Goal: Information Seeking & Learning: Stay updated

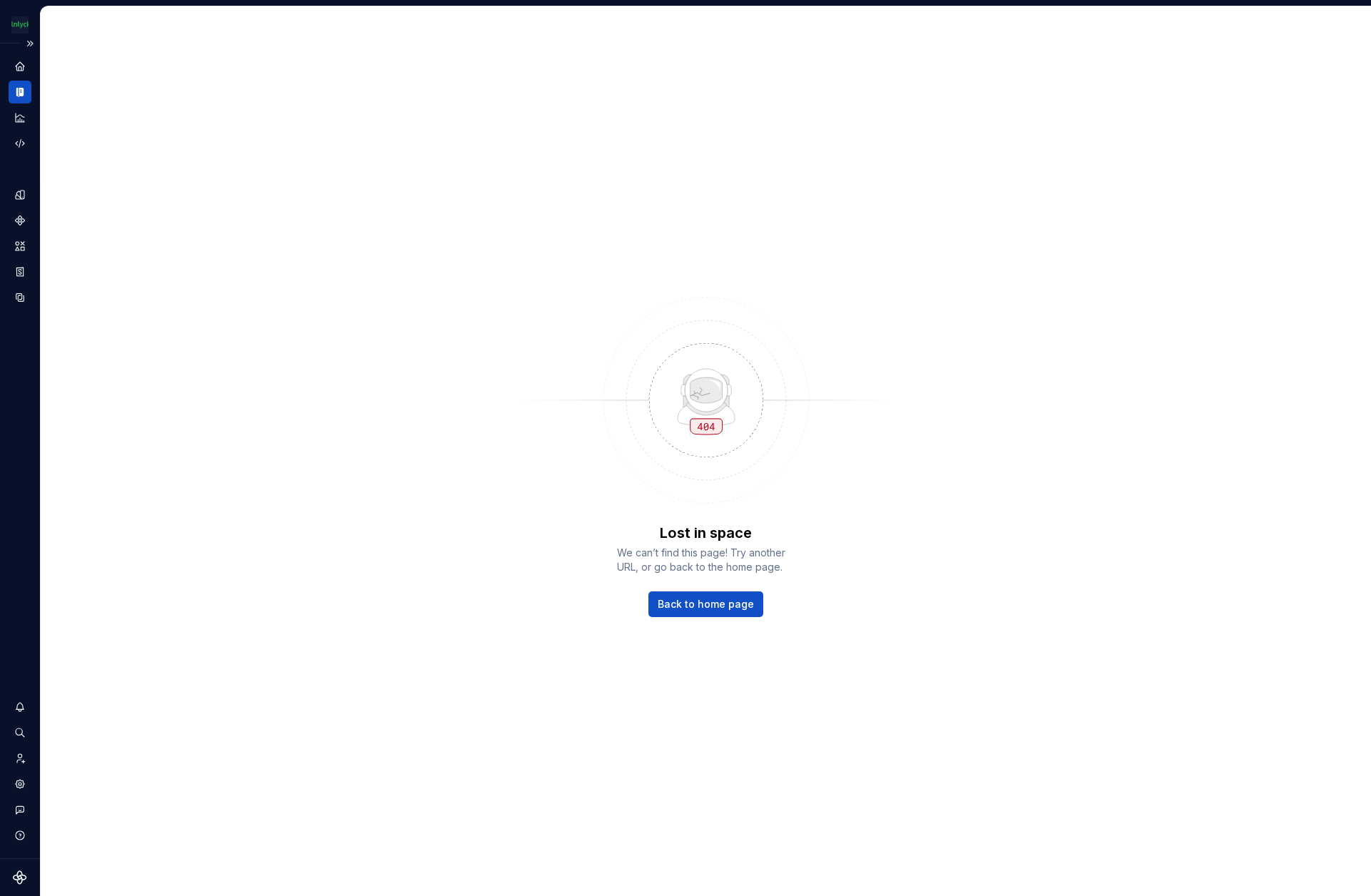
click at [7, 92] on div "Dataset Eriks brand" at bounding box center [19, 451] width 40 height 815
click at [19, 89] on icon "Documentation" at bounding box center [20, 92] width 5 height 10
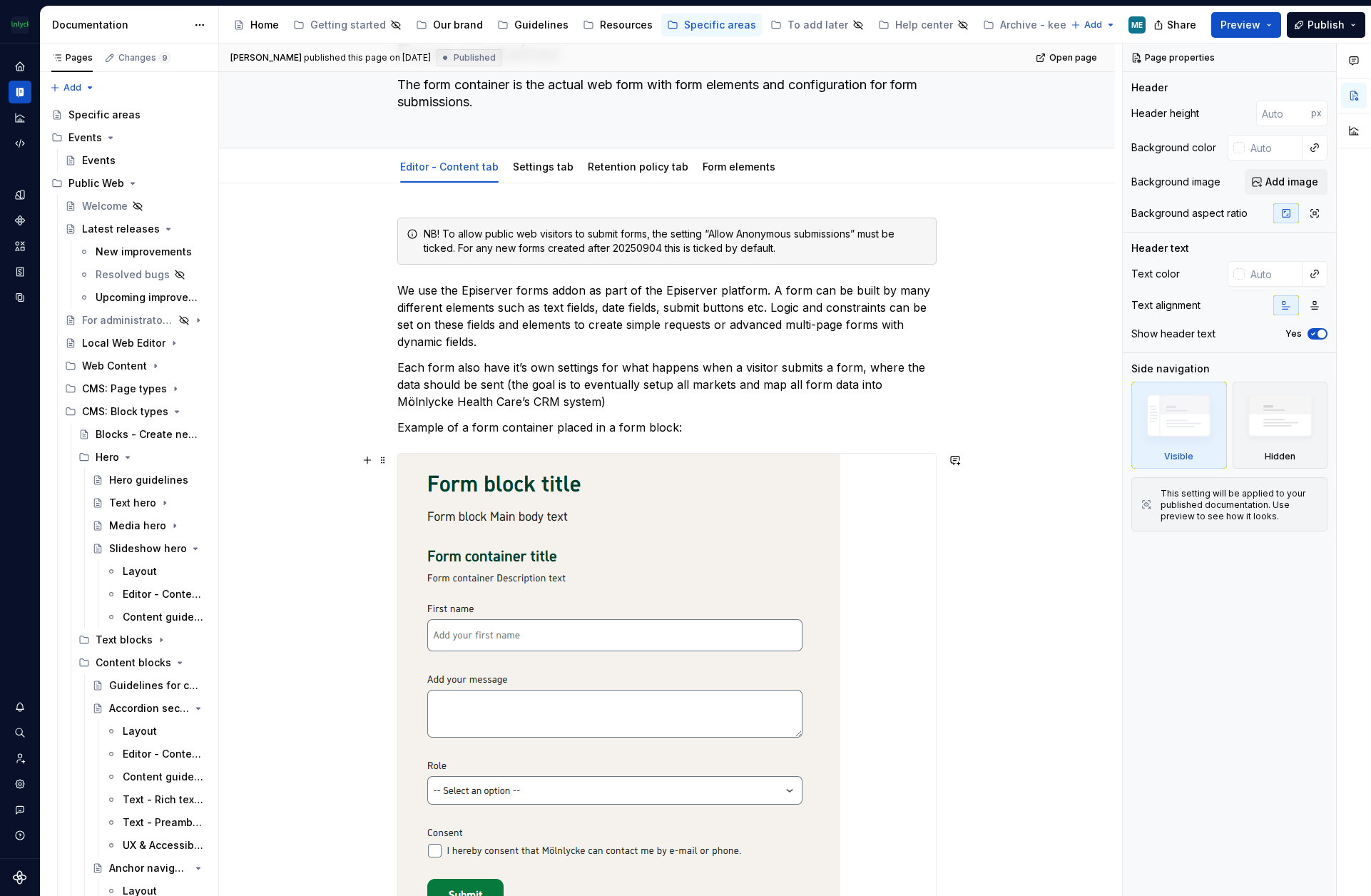
scroll to position [143, 0]
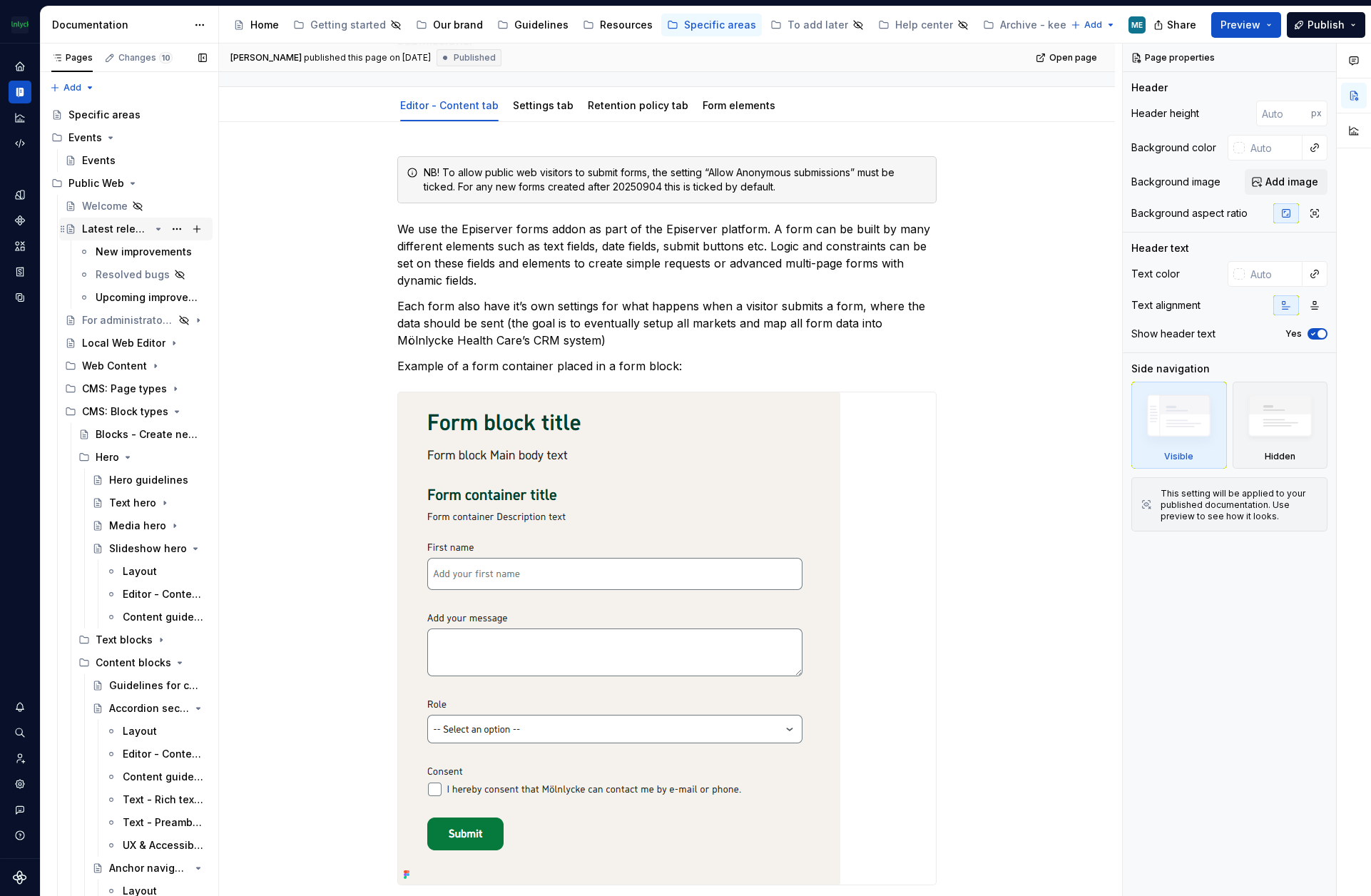
click at [128, 223] on div "Latest releases" at bounding box center [116, 228] width 67 height 14
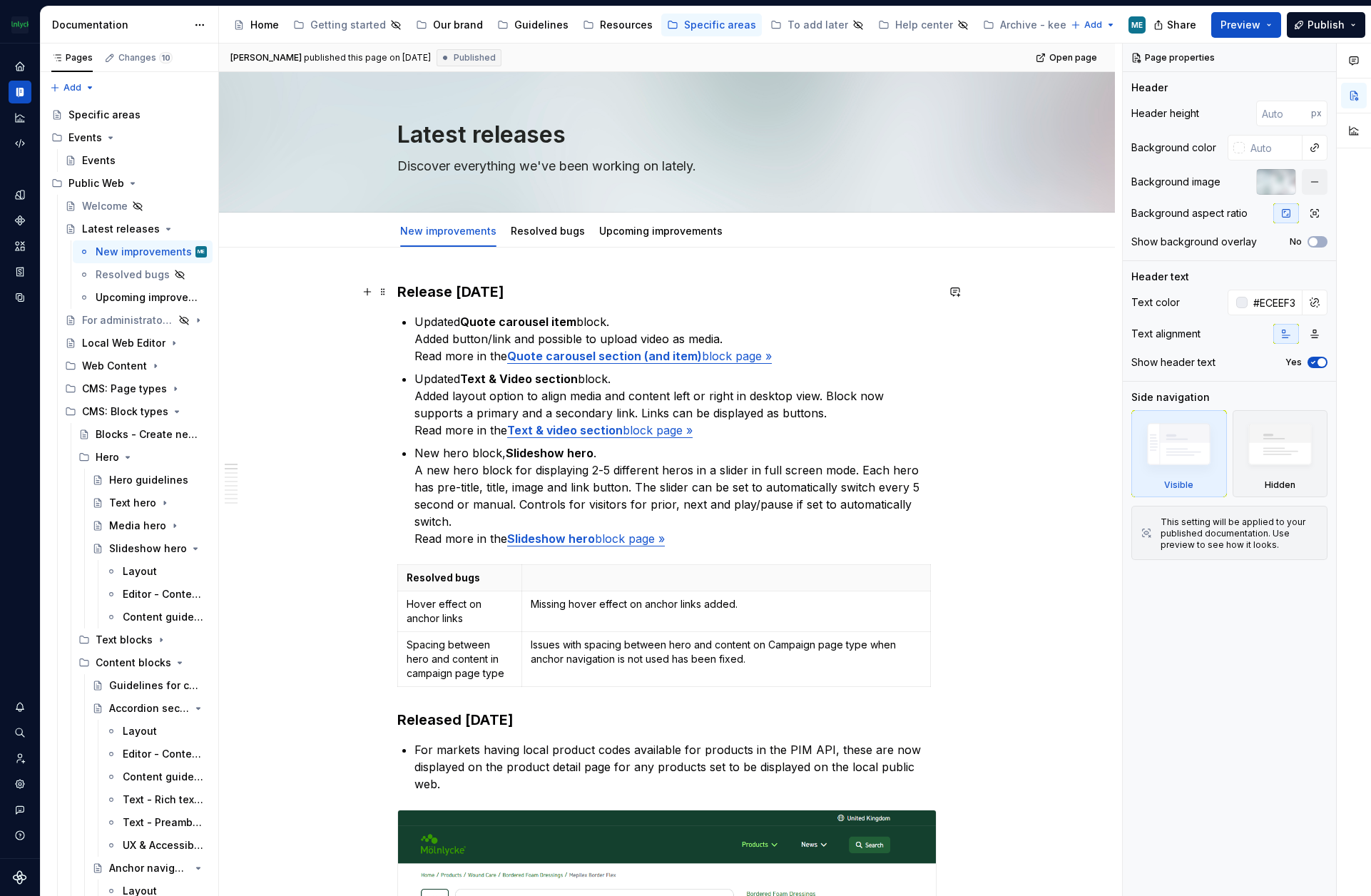
drag, startPoint x: 397, startPoint y: 292, endPoint x: 473, endPoint y: 351, distance: 96.2
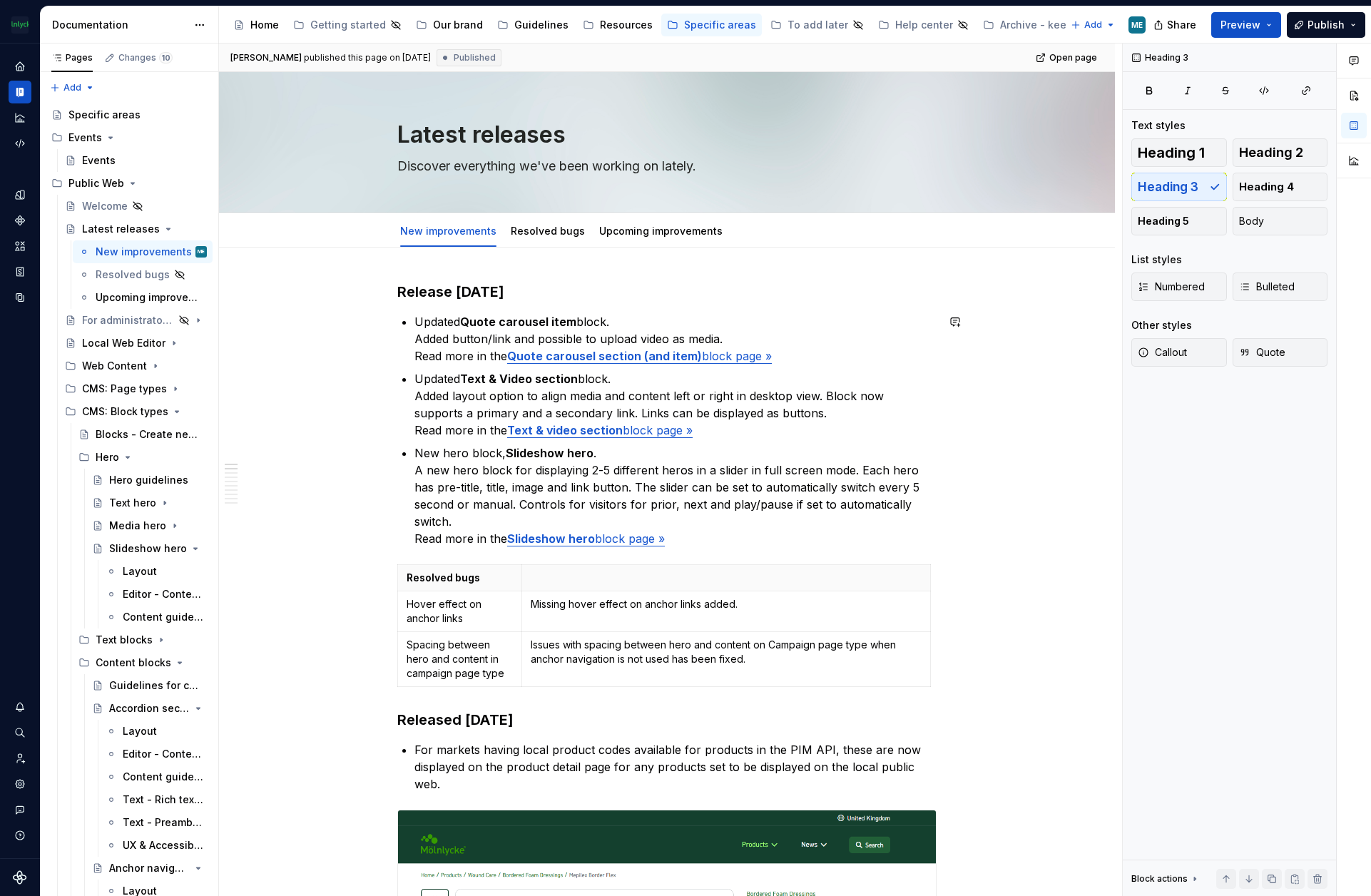
type textarea "*"
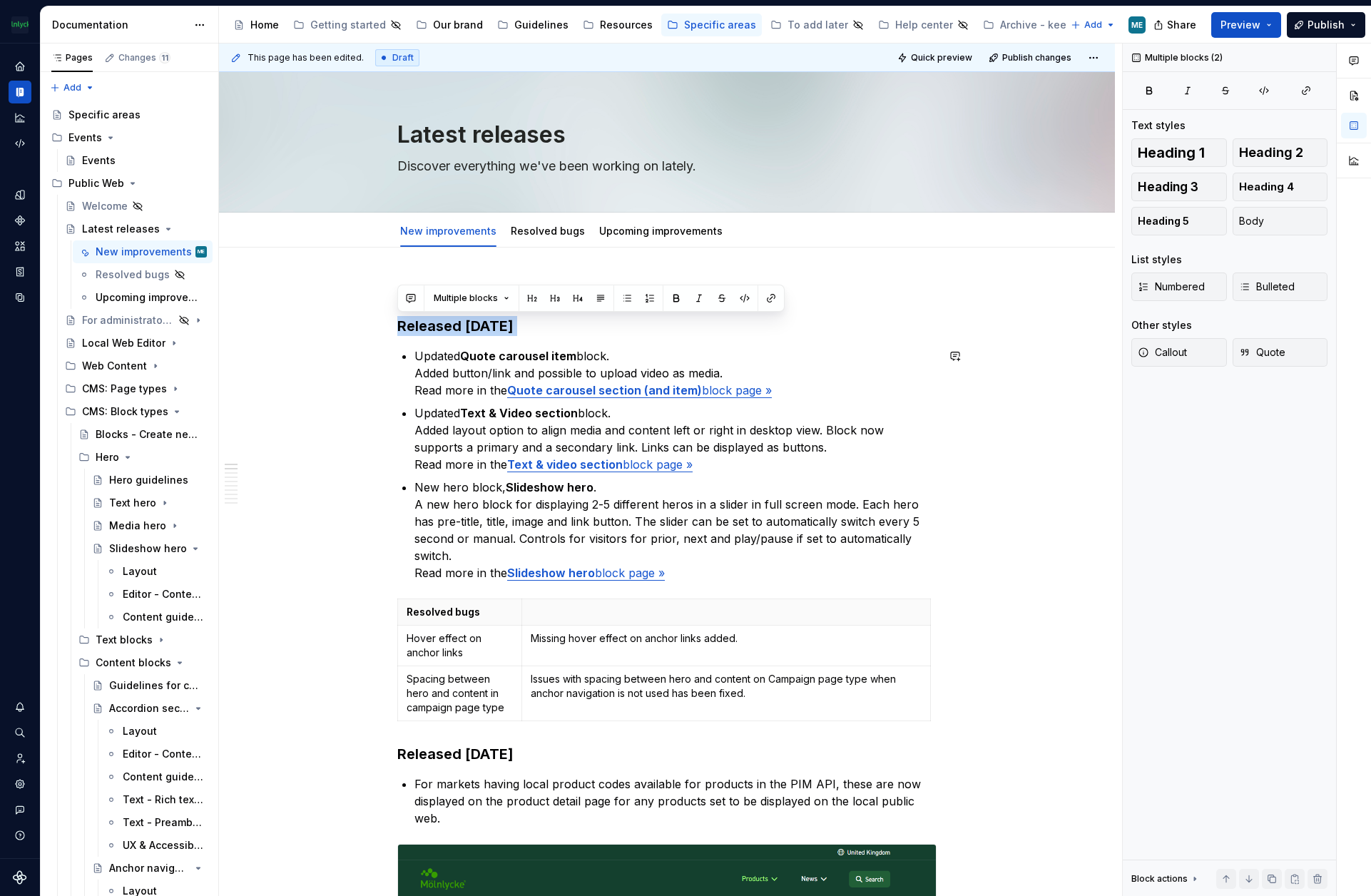
copy h3 "Released Sept 2nd, 2025"
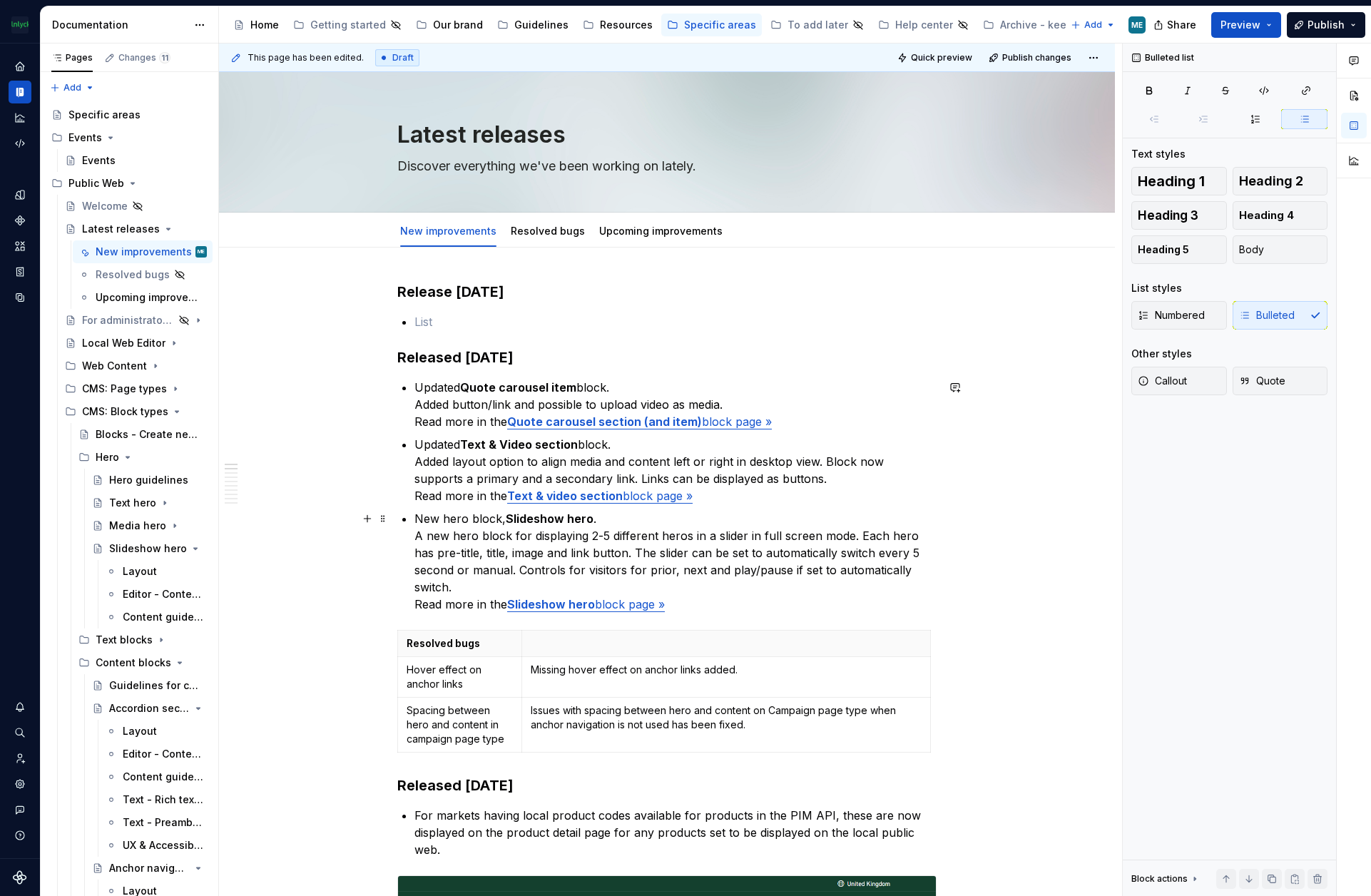
scroll to position [143, 0]
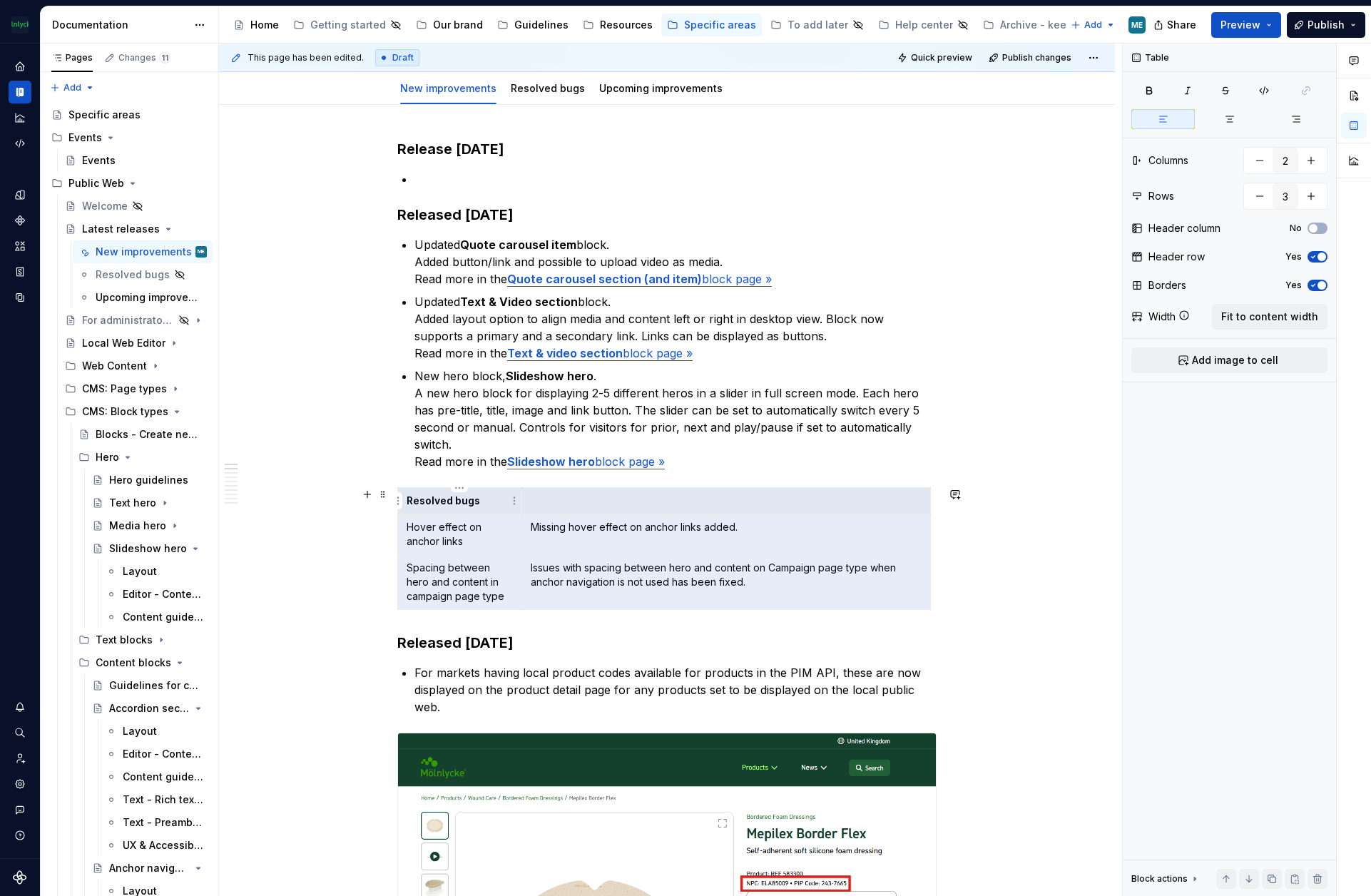
drag, startPoint x: 447, startPoint y: 549, endPoint x: 406, endPoint y: 507, distance: 58.7
click at [406, 507] on tbody "Resolved bugs Hover effect on anchor links Missing hover effect on anchor links…" at bounding box center [664, 548] width 533 height 122
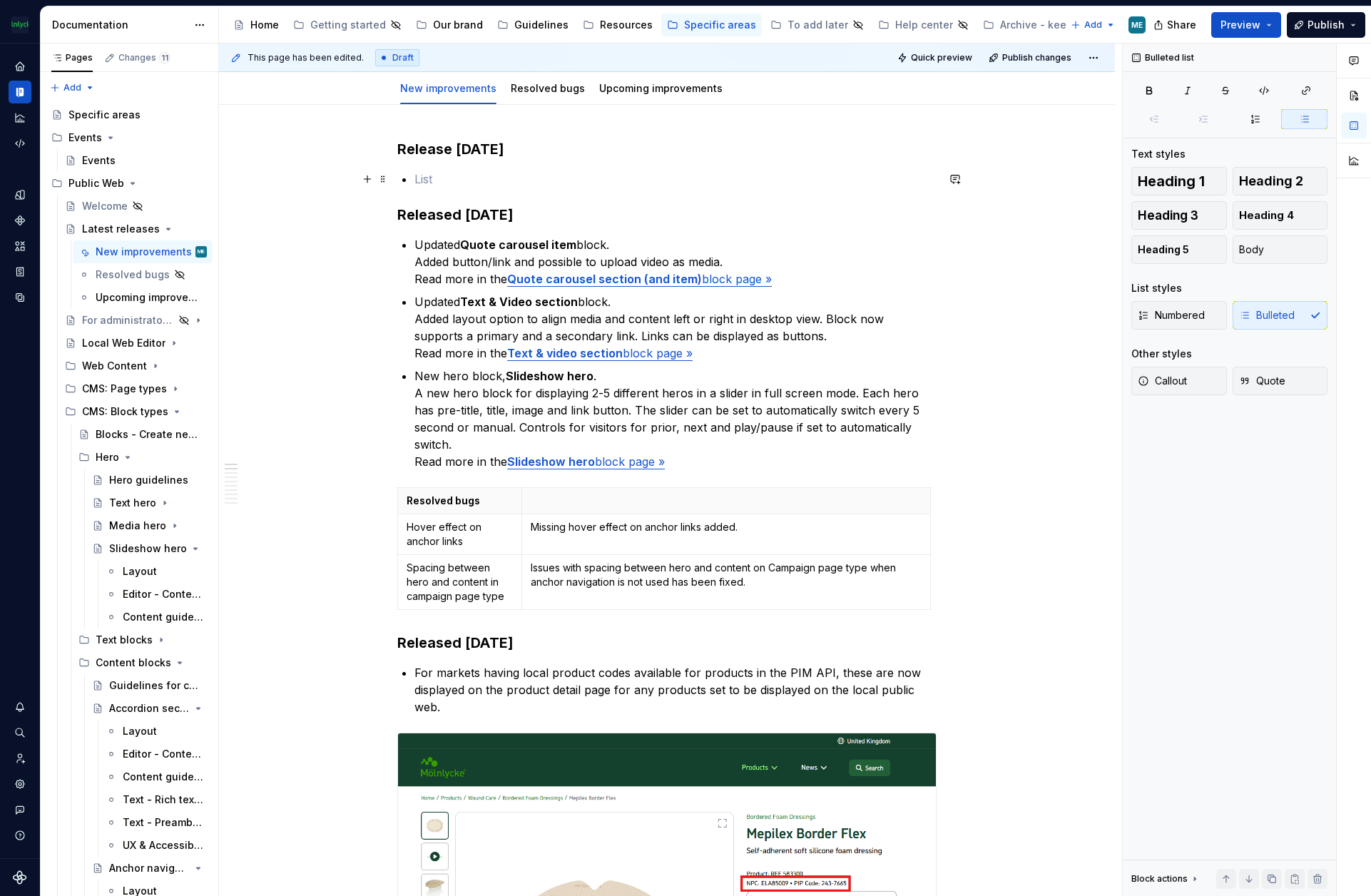
click at [504, 177] on p at bounding box center [675, 179] width 522 height 17
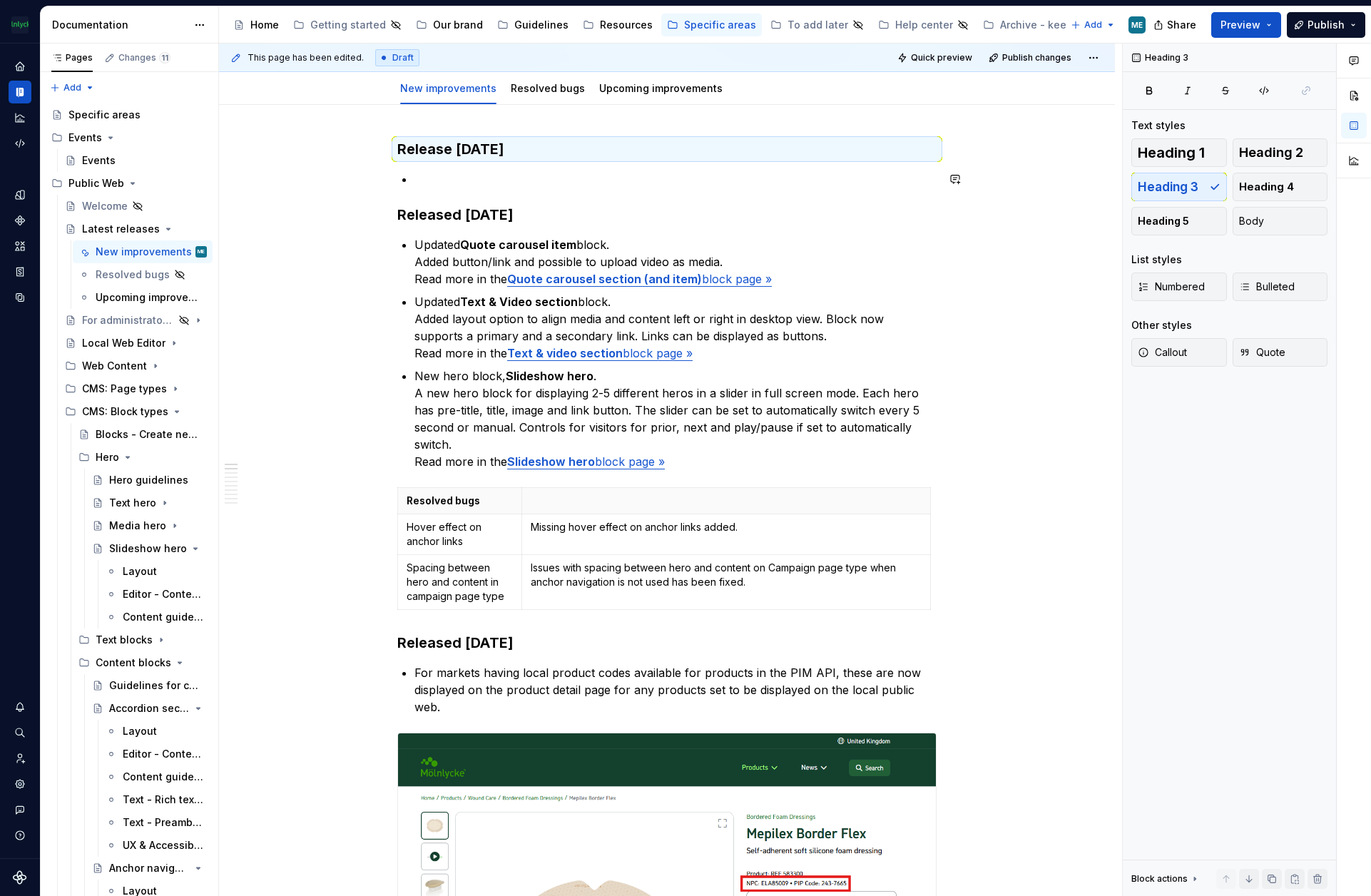
scroll to position [0, 0]
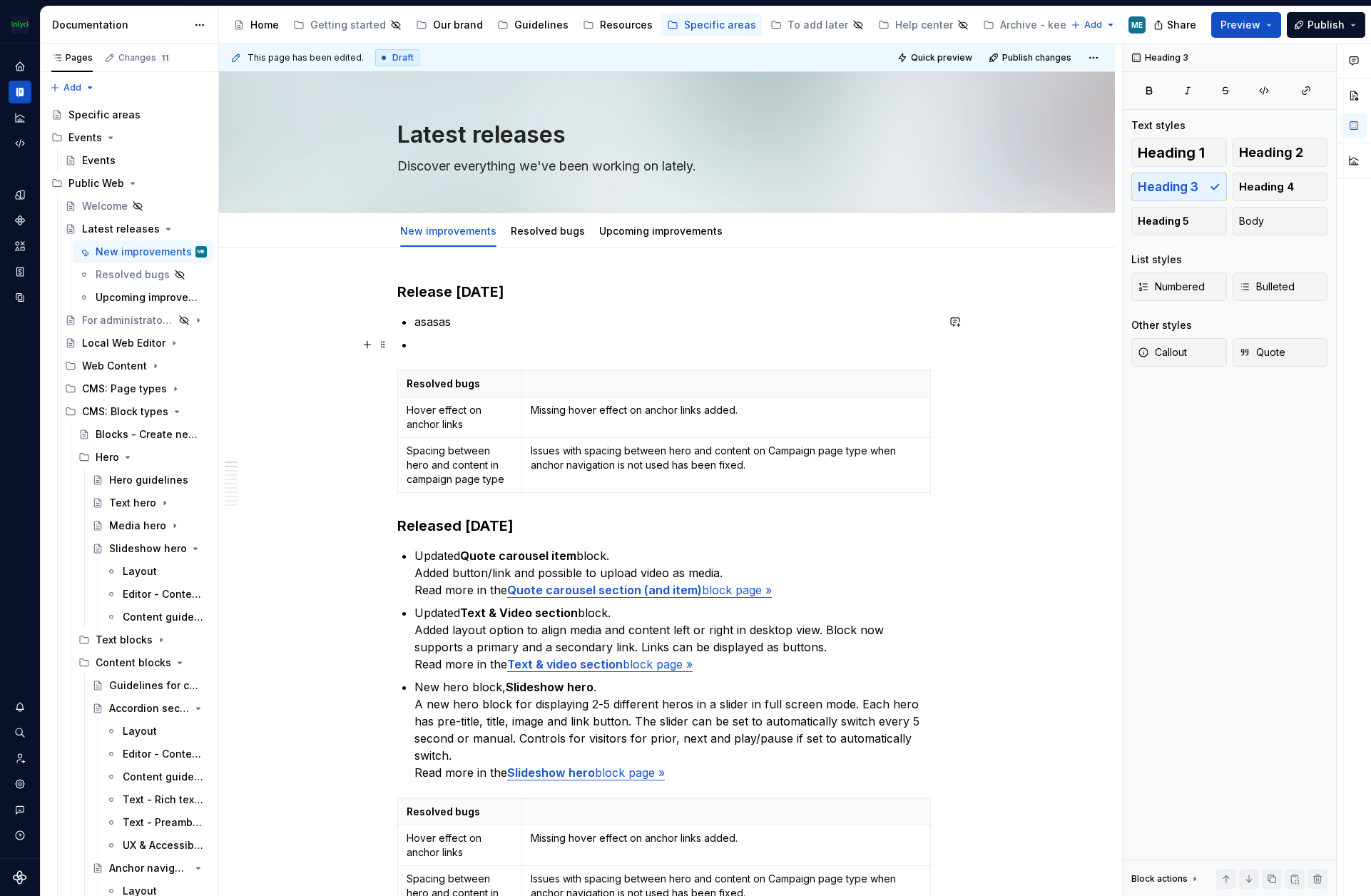
click at [421, 348] on p at bounding box center [675, 345] width 522 height 17
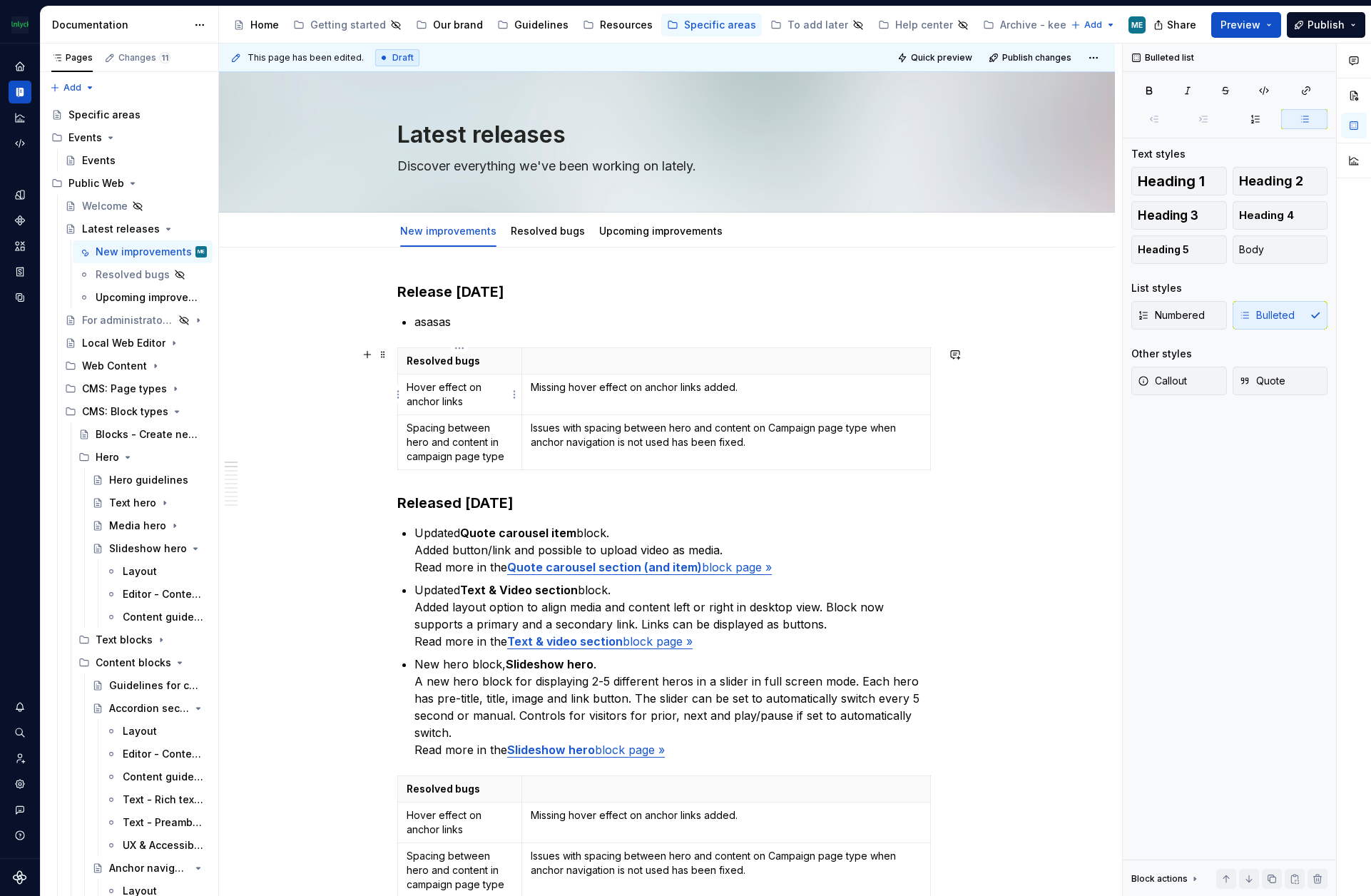
click at [456, 393] on p "Hover effect on anchor links" at bounding box center [460, 395] width 106 height 29
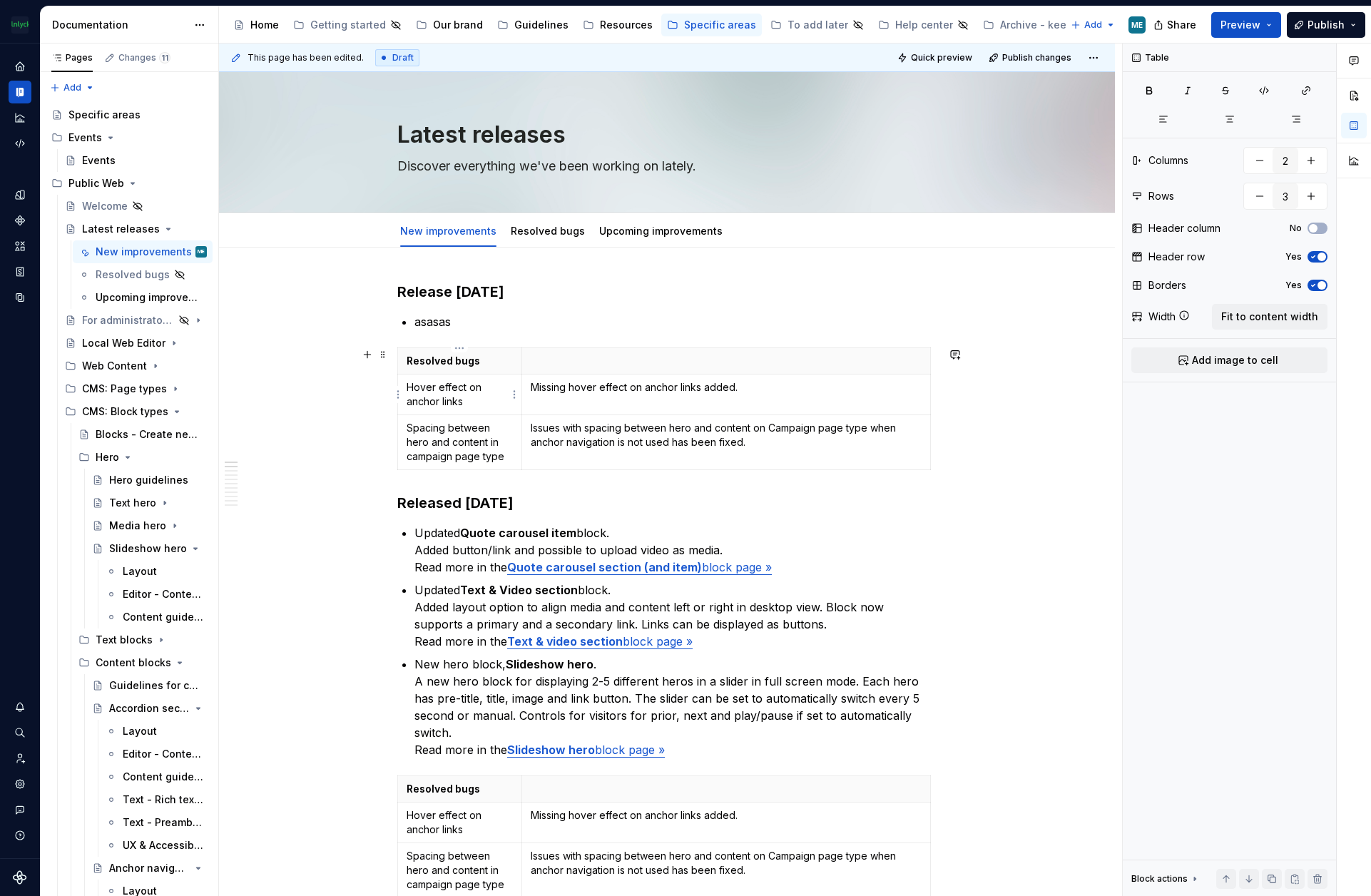
click at [502, 403] on p "Hover effect on anchor links" at bounding box center [460, 395] width 106 height 29
click at [466, 403] on p "Hover effect on anchor links" at bounding box center [460, 395] width 106 height 29
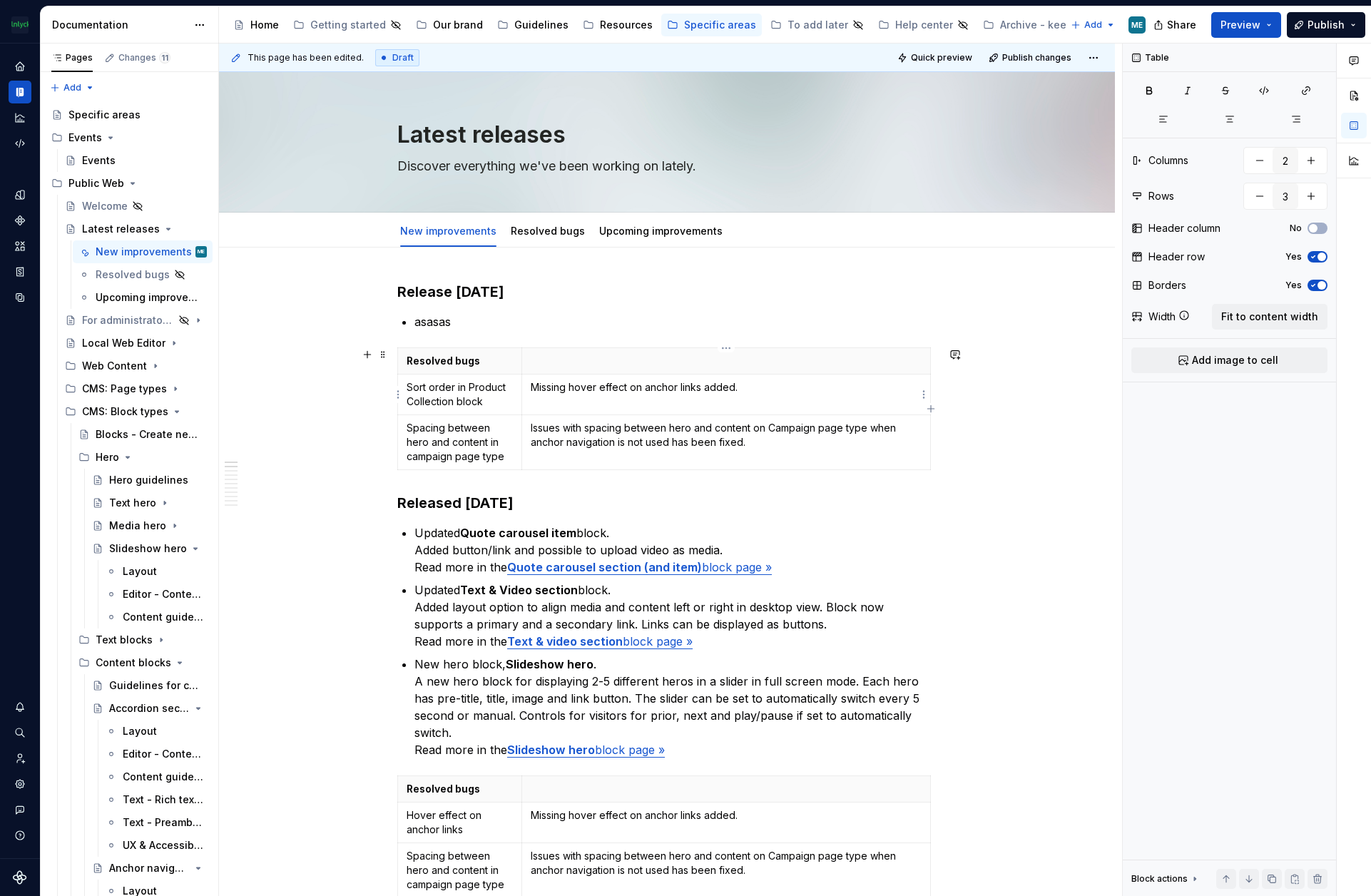
click at [698, 386] on p "Missing hover effect on anchor links added." at bounding box center [726, 387] width 391 height 14
click at [697, 386] on p "Missing hover effect on anchor links added." at bounding box center [726, 387] width 391 height 14
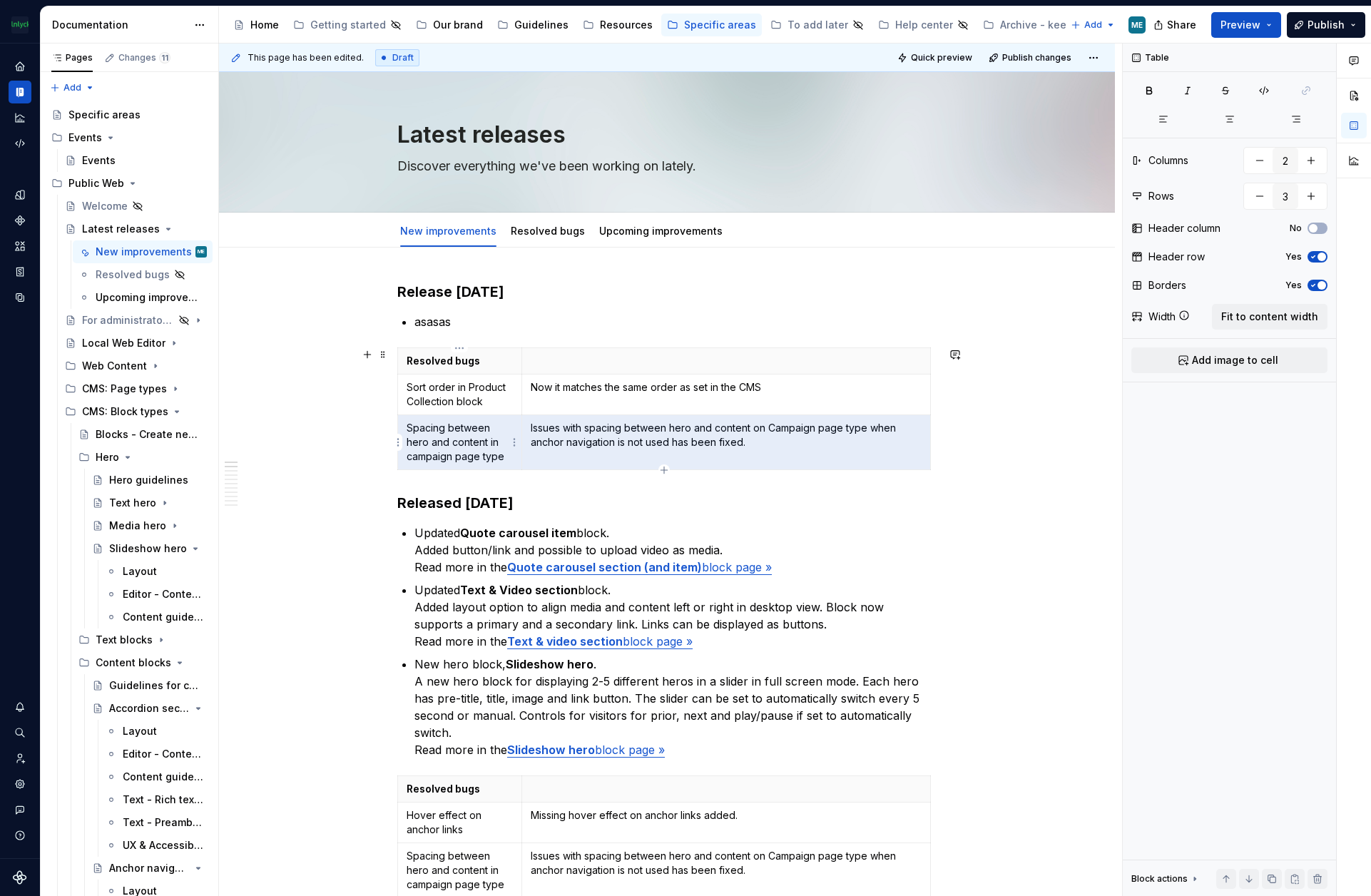
drag, startPoint x: 449, startPoint y: 450, endPoint x: 442, endPoint y: 433, distance: 18.4
click at [442, 433] on tr "Spacing between hero and content in campaign page type Issues with spacing betw…" at bounding box center [664, 442] width 533 height 55
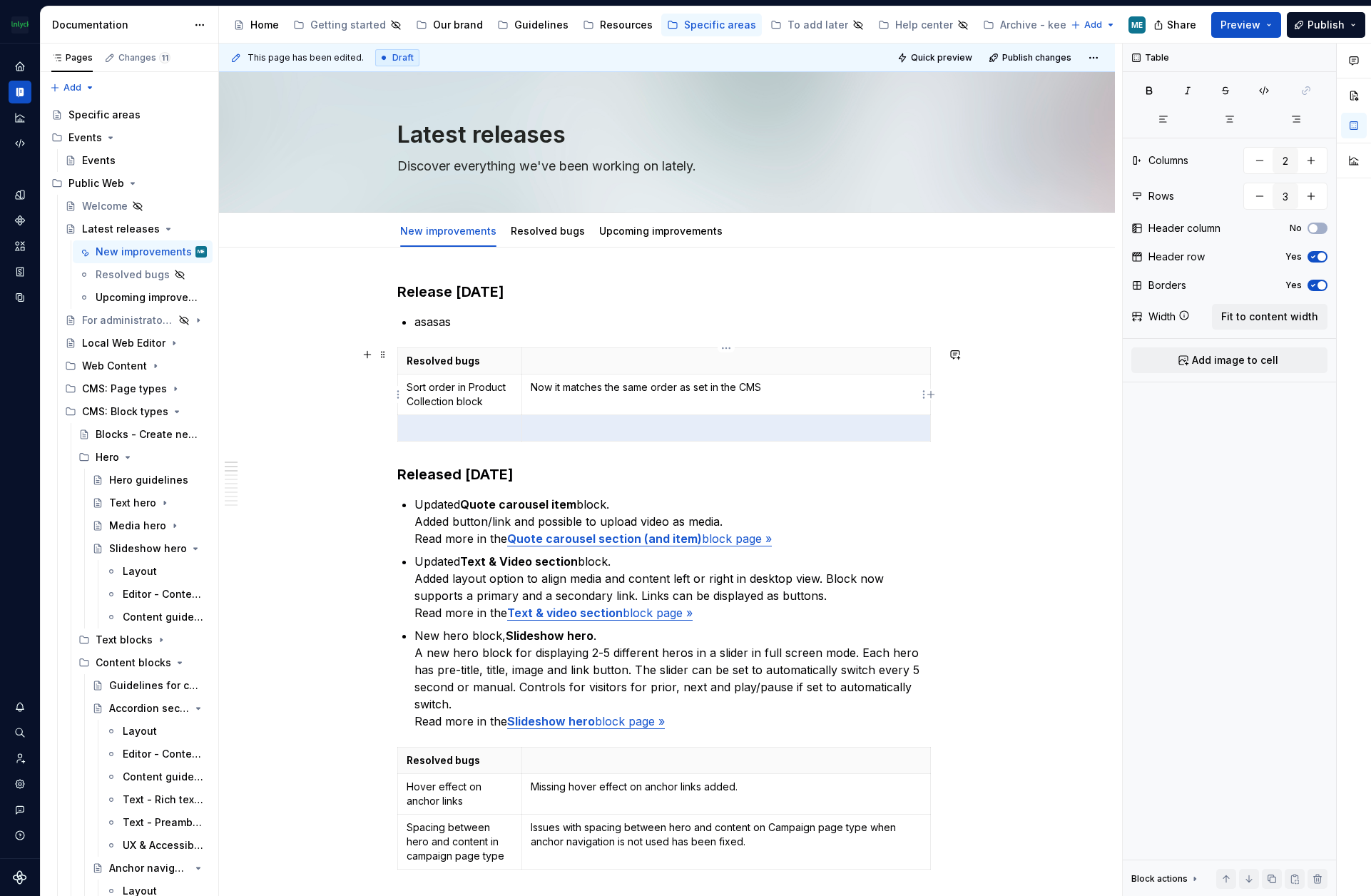
click at [805, 394] on p "Now it matches the same order as set in the CMS" at bounding box center [726, 387] width 391 height 14
click at [455, 321] on p "asasas" at bounding box center [675, 322] width 522 height 17
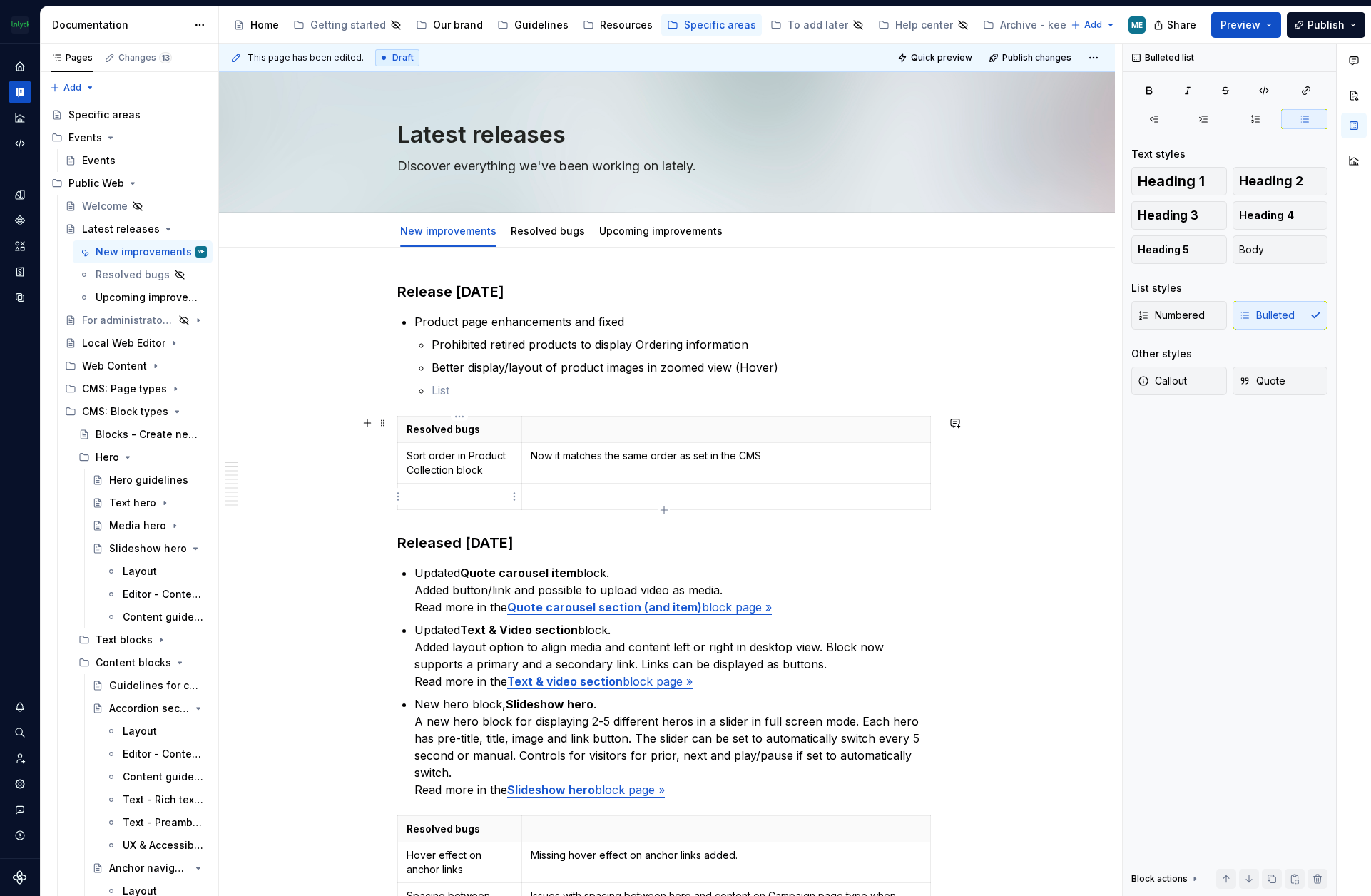
click at [422, 493] on p at bounding box center [460, 496] width 106 height 14
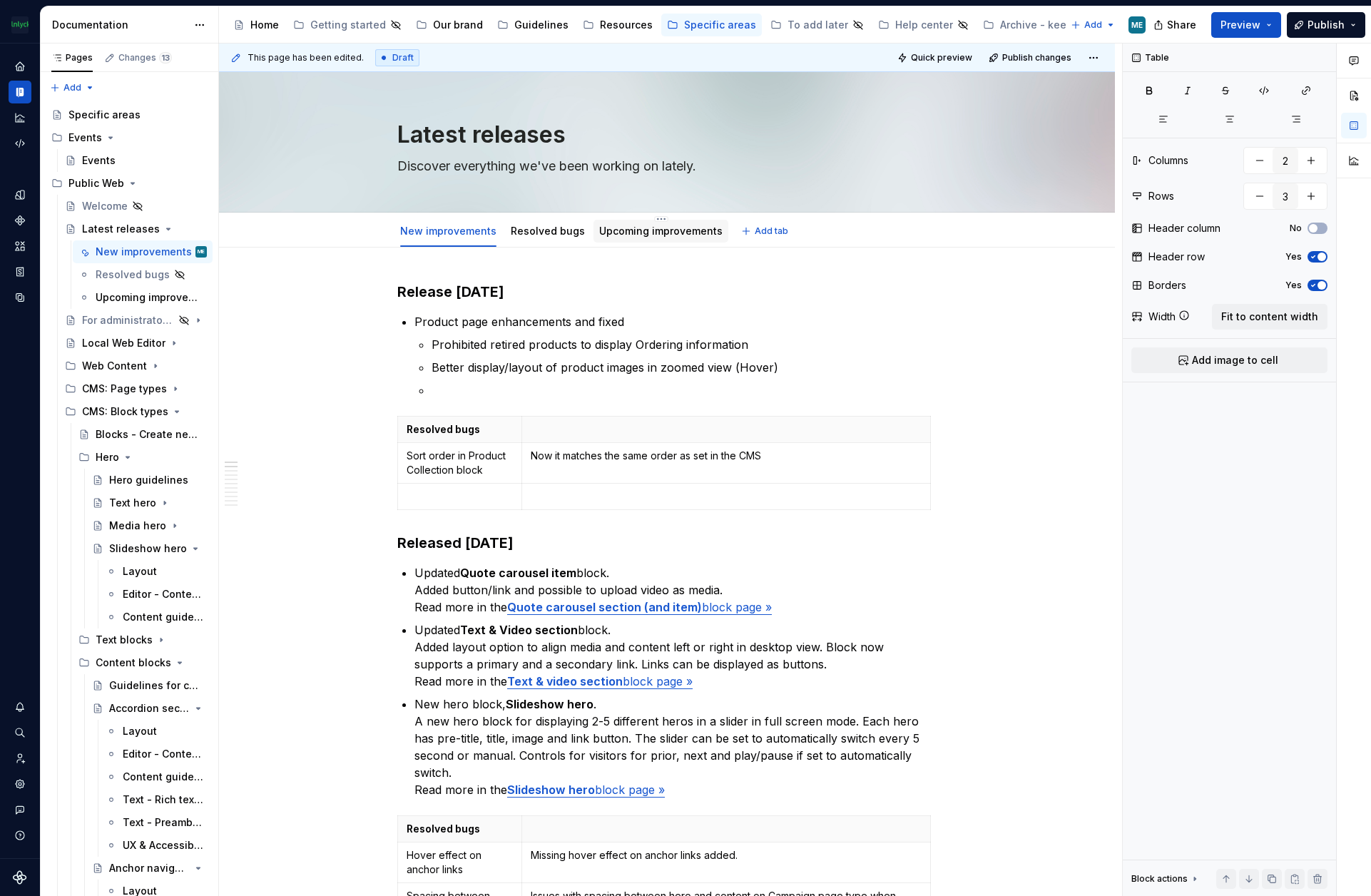
click at [631, 227] on link "Upcoming improvements" at bounding box center [661, 230] width 123 height 13
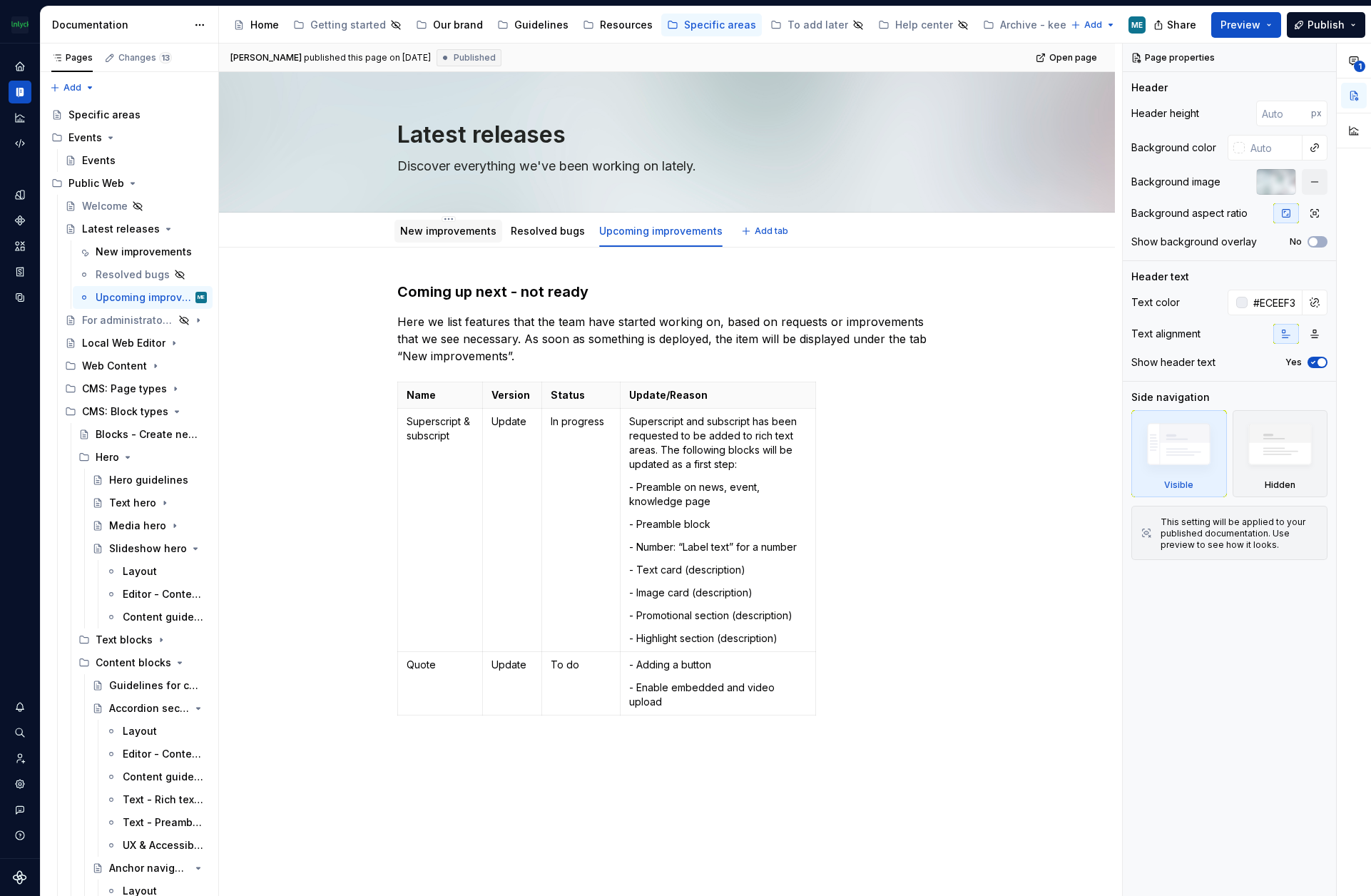
click at [414, 229] on link "New improvements" at bounding box center [448, 230] width 96 height 13
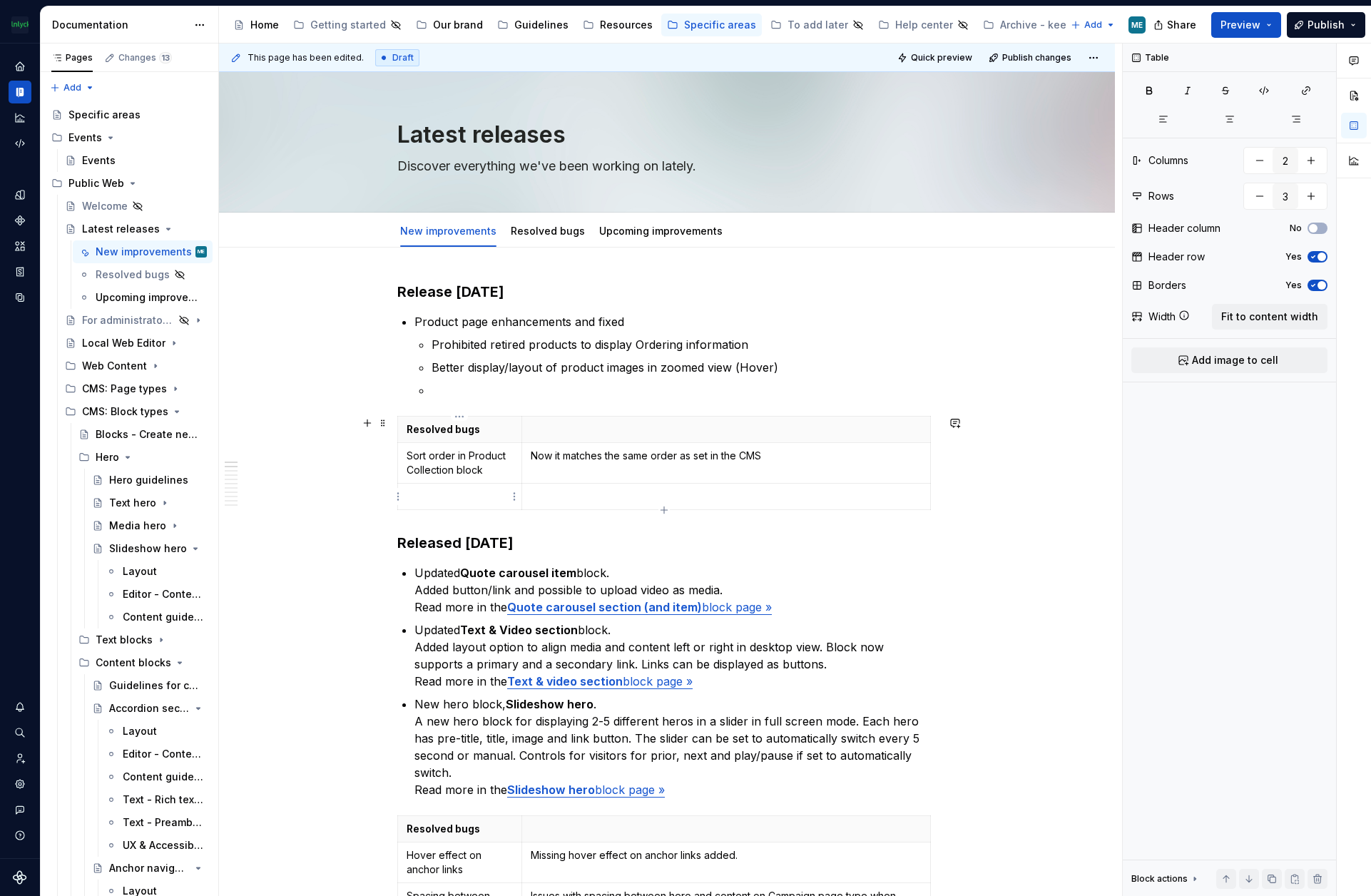
click at [477, 496] on p at bounding box center [460, 496] width 106 height 14
type textarea "*"
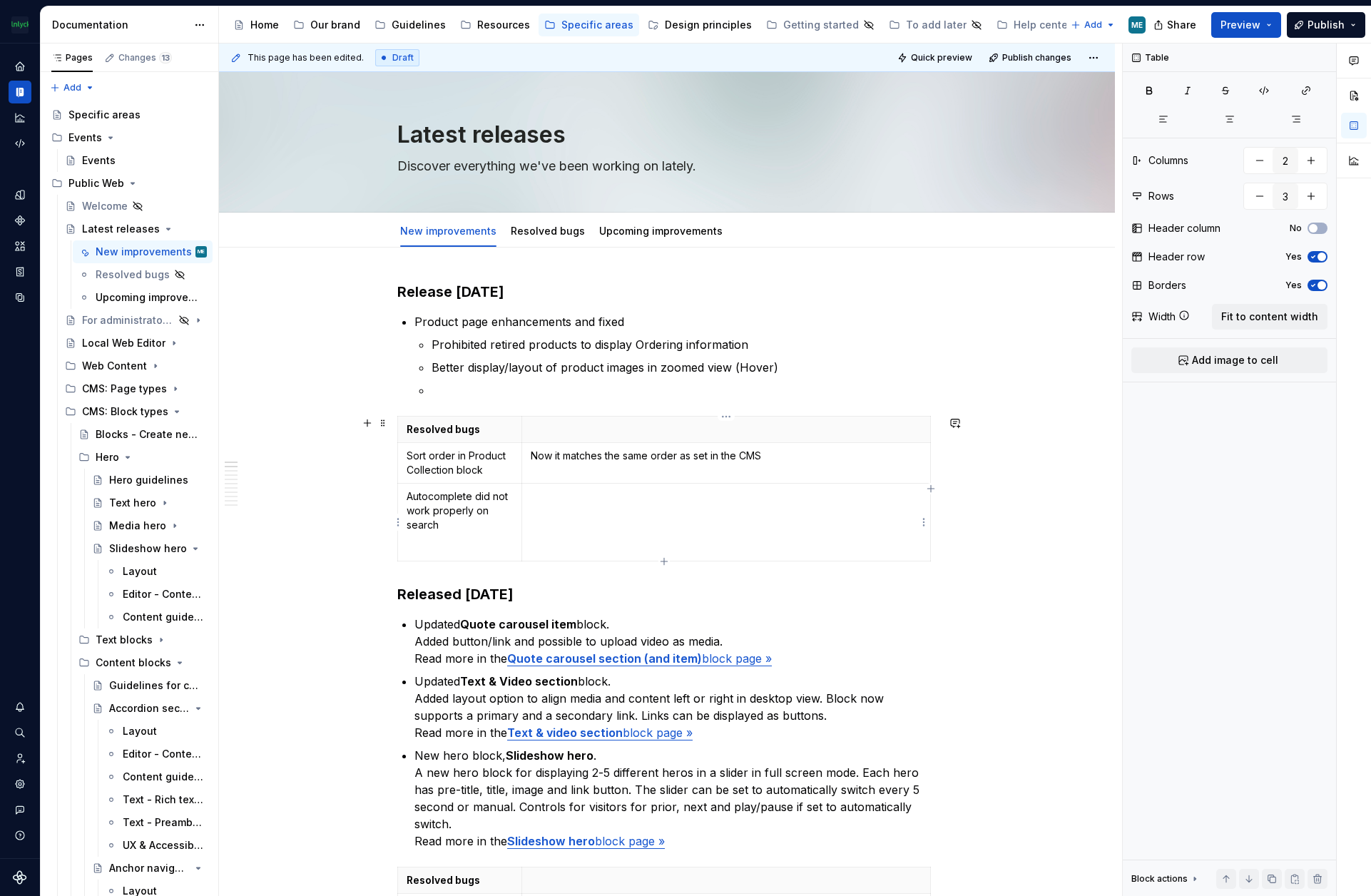
click at [610, 516] on td at bounding box center [725, 522] width 409 height 78
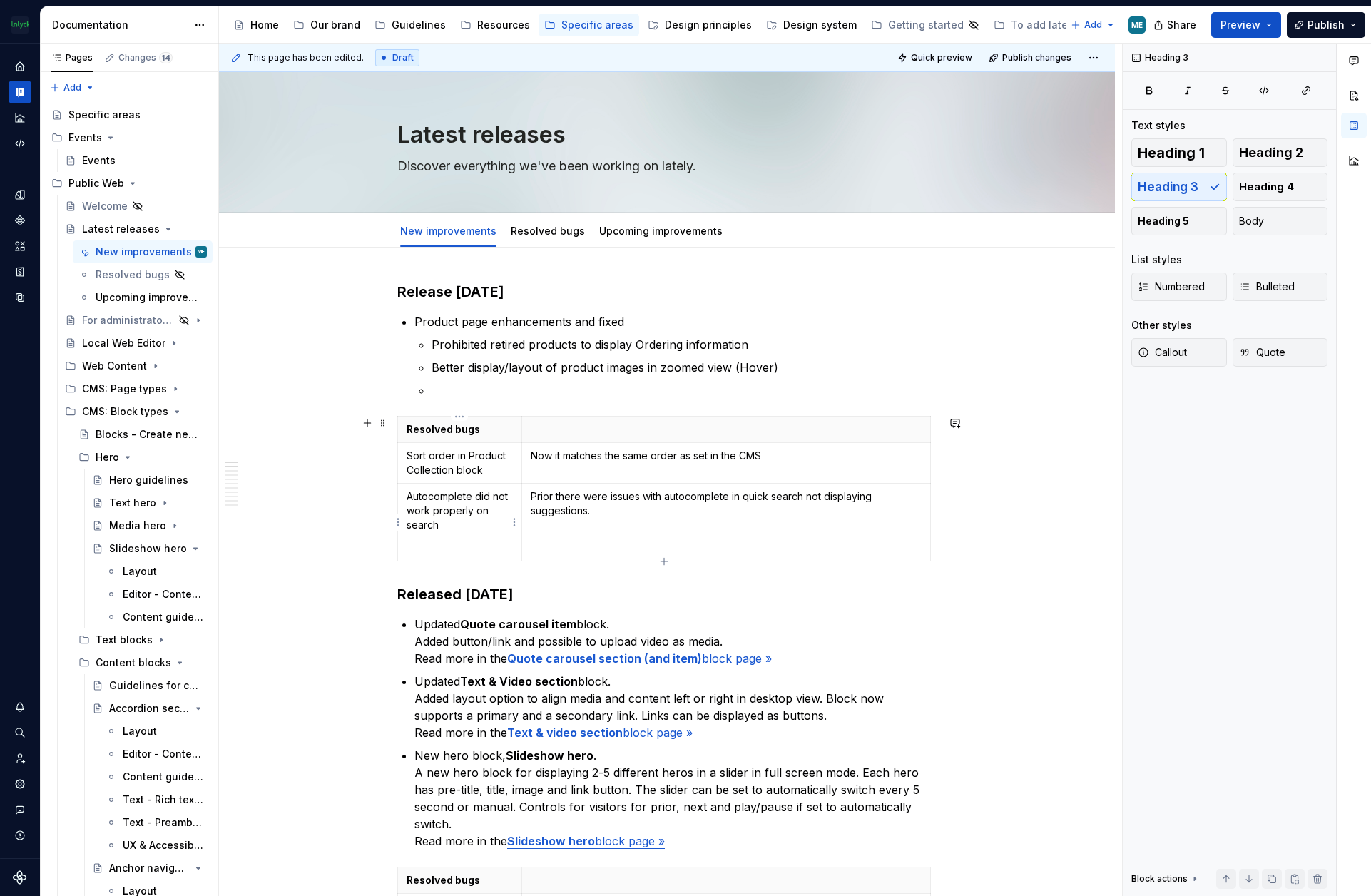
click at [484, 501] on p "Autocomplete did not work properly on search" at bounding box center [460, 511] width 106 height 42
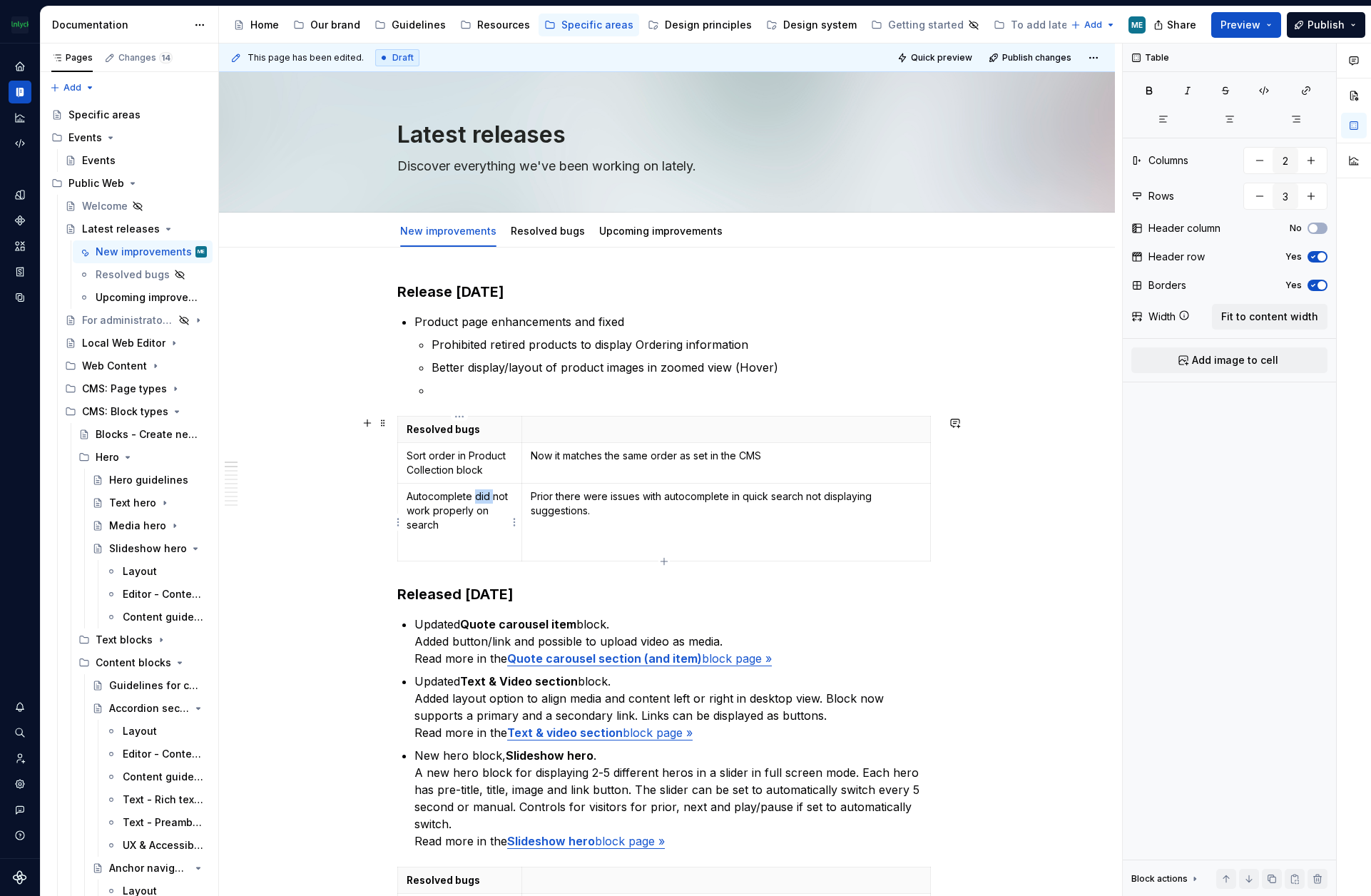
click at [484, 501] on p "Autocomplete did not work properly on search" at bounding box center [460, 511] width 106 height 42
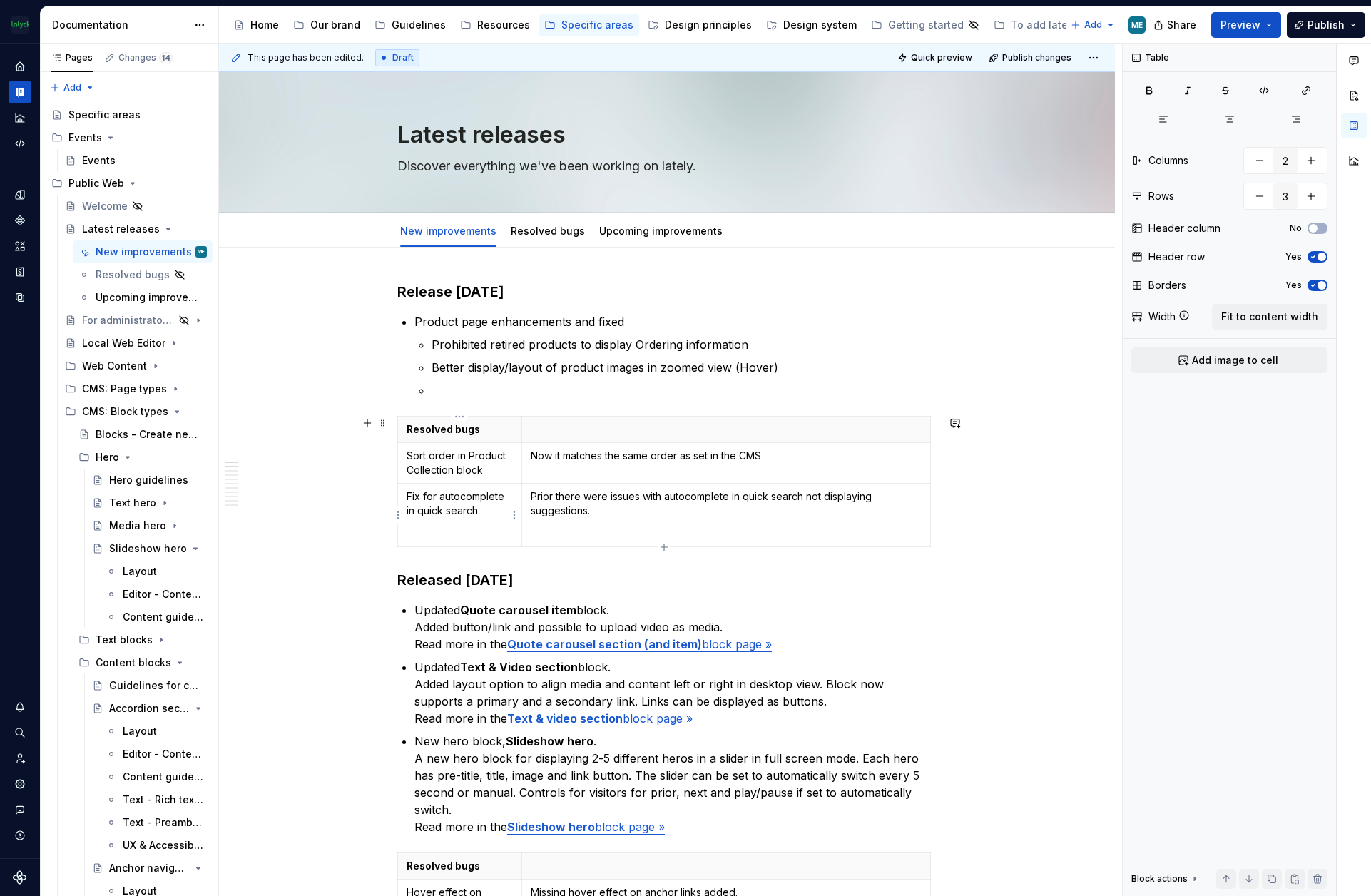
click at [477, 513] on p "Fix for autocomplete in quick search" at bounding box center [460, 504] width 106 height 29
click at [635, 538] on td "Prior there were issues with autocomplete in quick search not displaying sugges…" at bounding box center [725, 515] width 409 height 64
click at [490, 465] on p "Sort order in Product Collection block" at bounding box center [460, 463] width 106 height 29
click at [778, 359] on p "Better display/layout of product images in zoomed view (Hover)" at bounding box center [684, 367] width 505 height 17
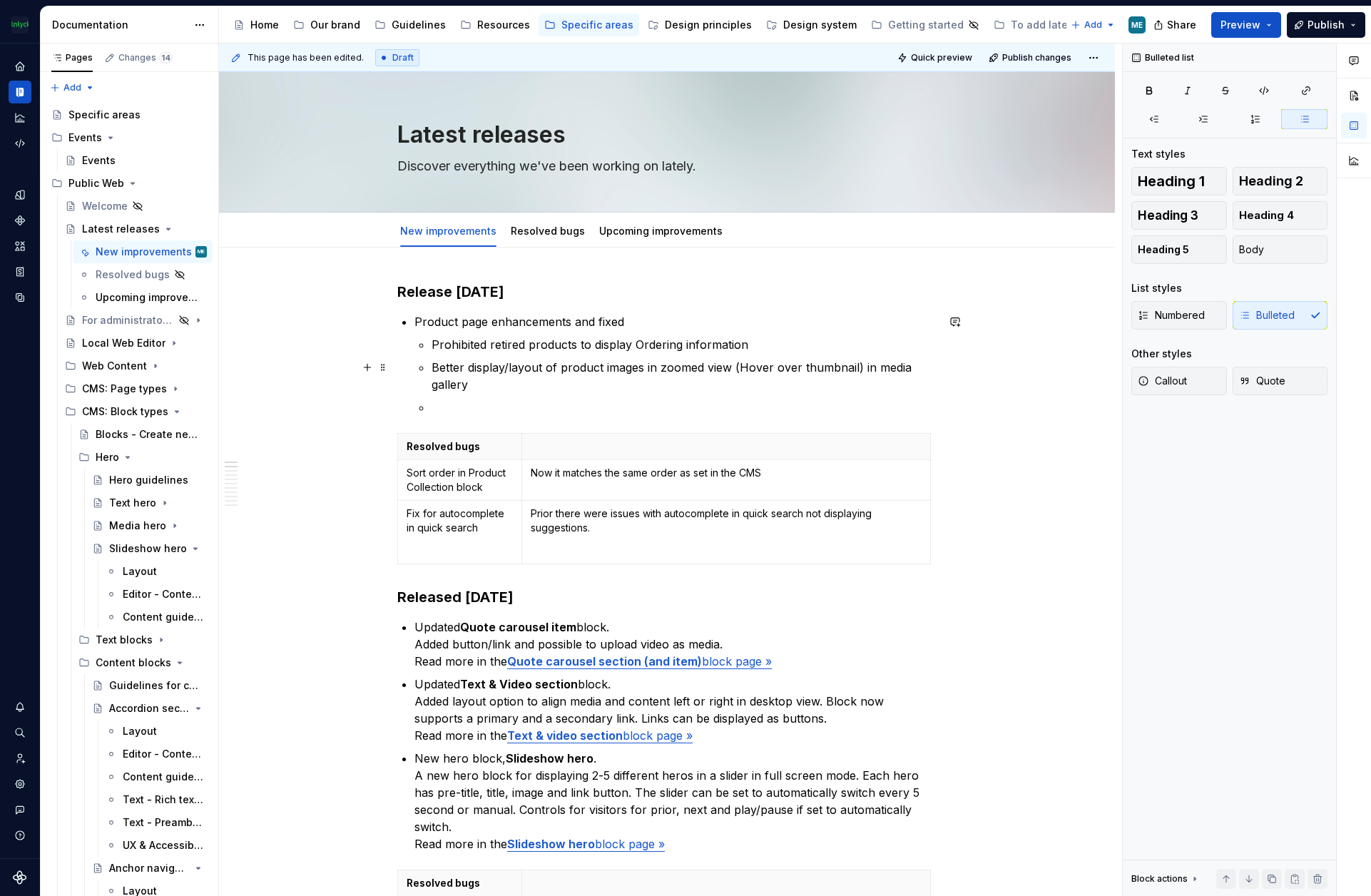
click at [496, 391] on p "Better display/layout of product images in zoomed view (Hover over thumbnail) i…" at bounding box center [684, 376] width 505 height 35
click at [447, 407] on p at bounding box center [684, 408] width 505 height 17
click at [584, 407] on p "Stylign of productname in local" at bounding box center [684, 408] width 505 height 17
click at [760, 407] on p "Styling of product name in procurement information area" at bounding box center [684, 408] width 505 height 17
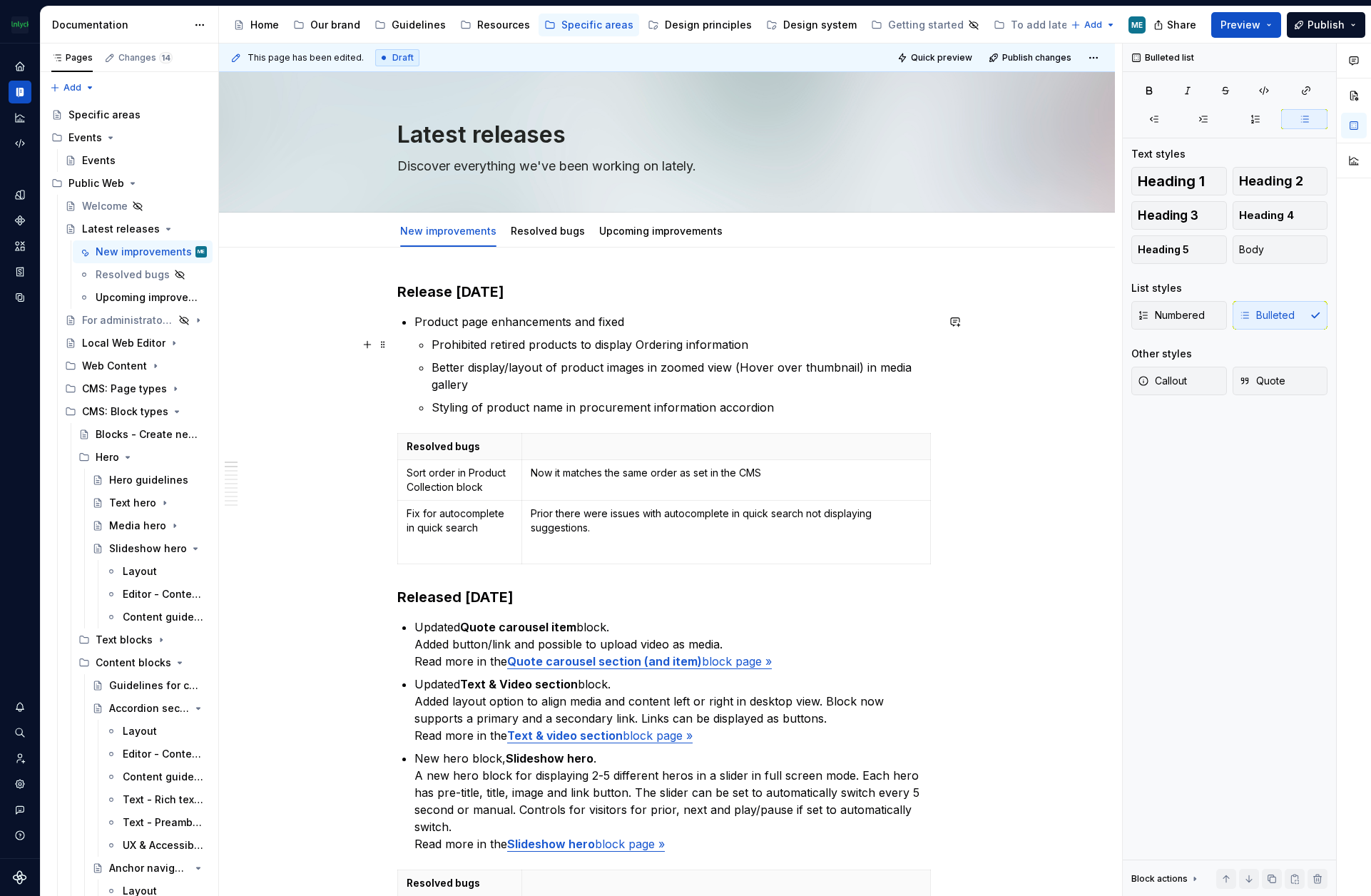
click at [557, 339] on p "Prohibited retired products to display Ordering information" at bounding box center [684, 345] width 505 height 17
click at [543, 348] on p "Prohibited retired products to display Ordering information" at bounding box center [684, 345] width 505 height 17
click at [486, 364] on p "Better display/layout of product images in zoomed view (Hover over thumbnail) i…" at bounding box center [684, 376] width 505 height 35
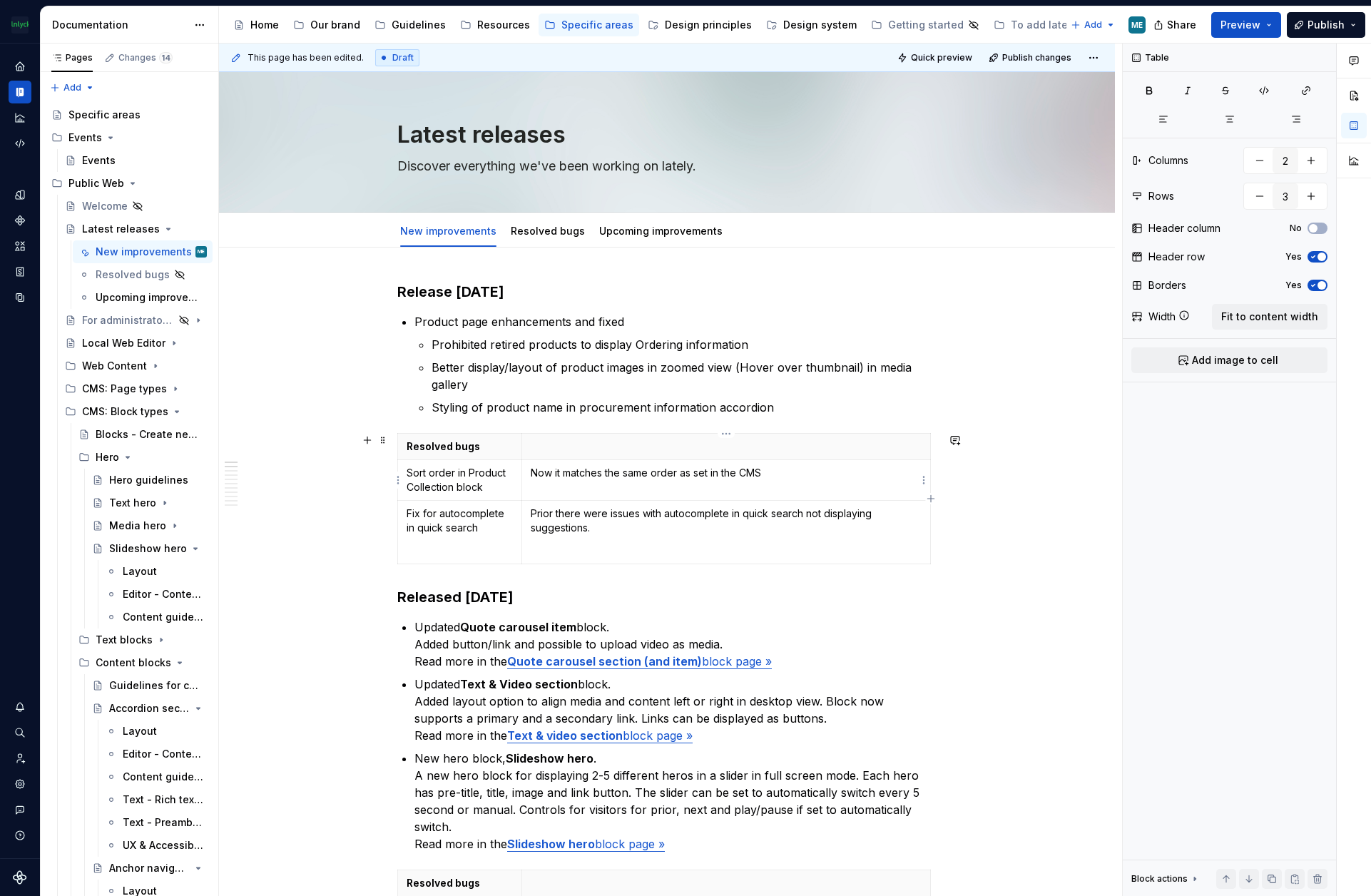
click at [804, 471] on p "Now it matches the same order as set in the CMS" at bounding box center [726, 472] width 391 height 14
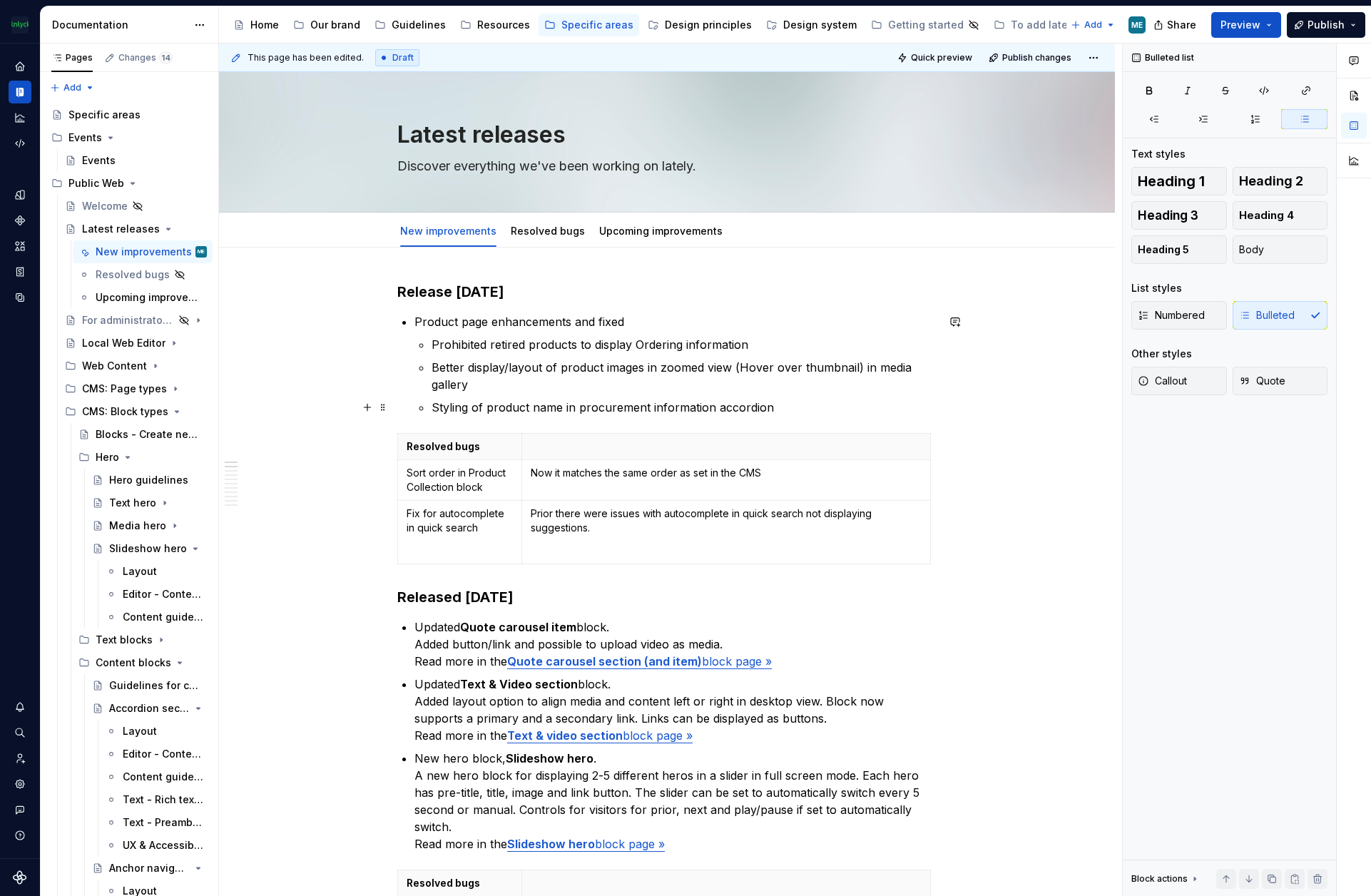
click at [812, 409] on p "Styling of product name in procurement information accordion" at bounding box center [684, 408] width 505 height 17
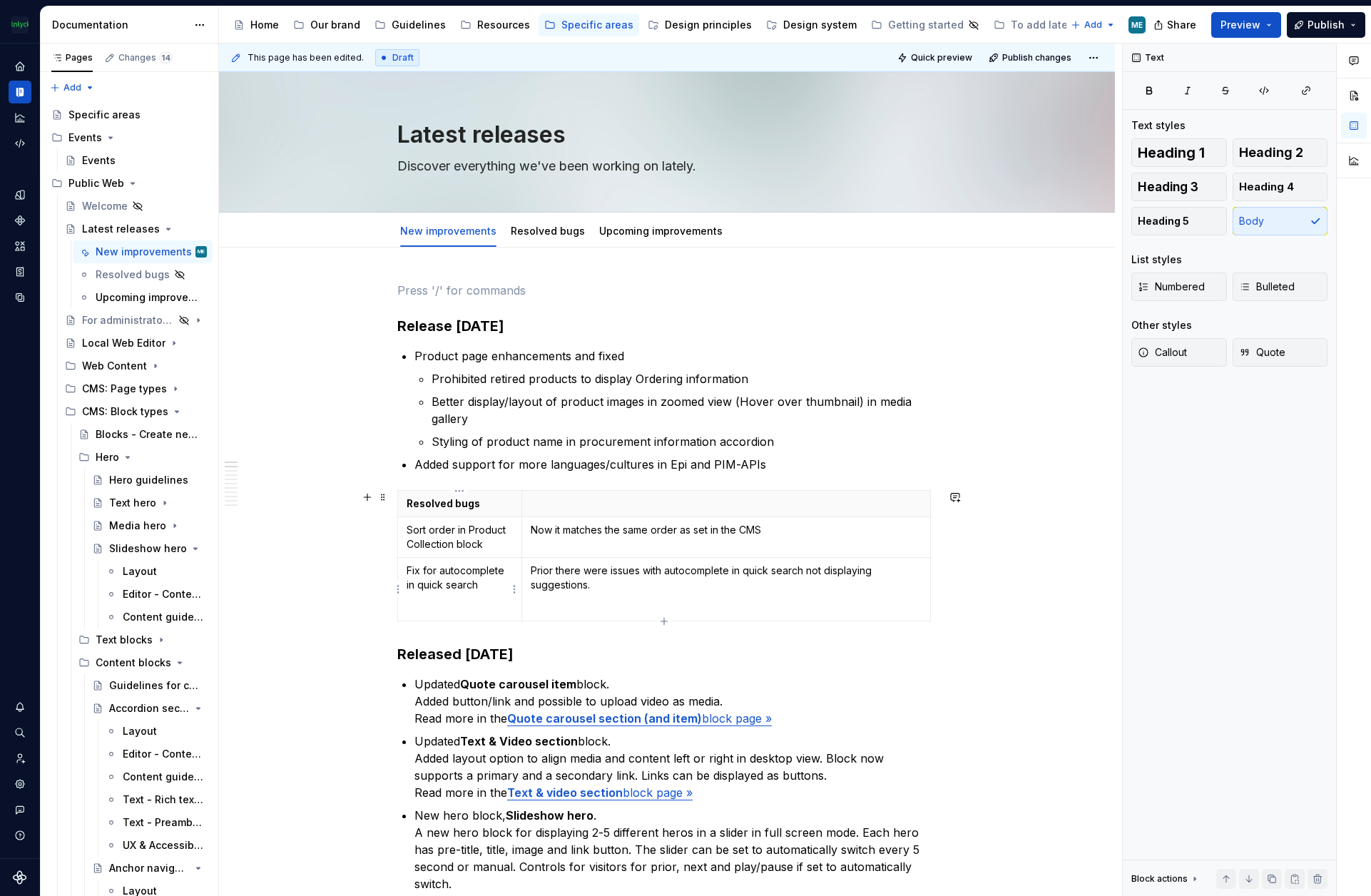
click at [483, 609] on p at bounding box center [460, 607] width 106 height 14
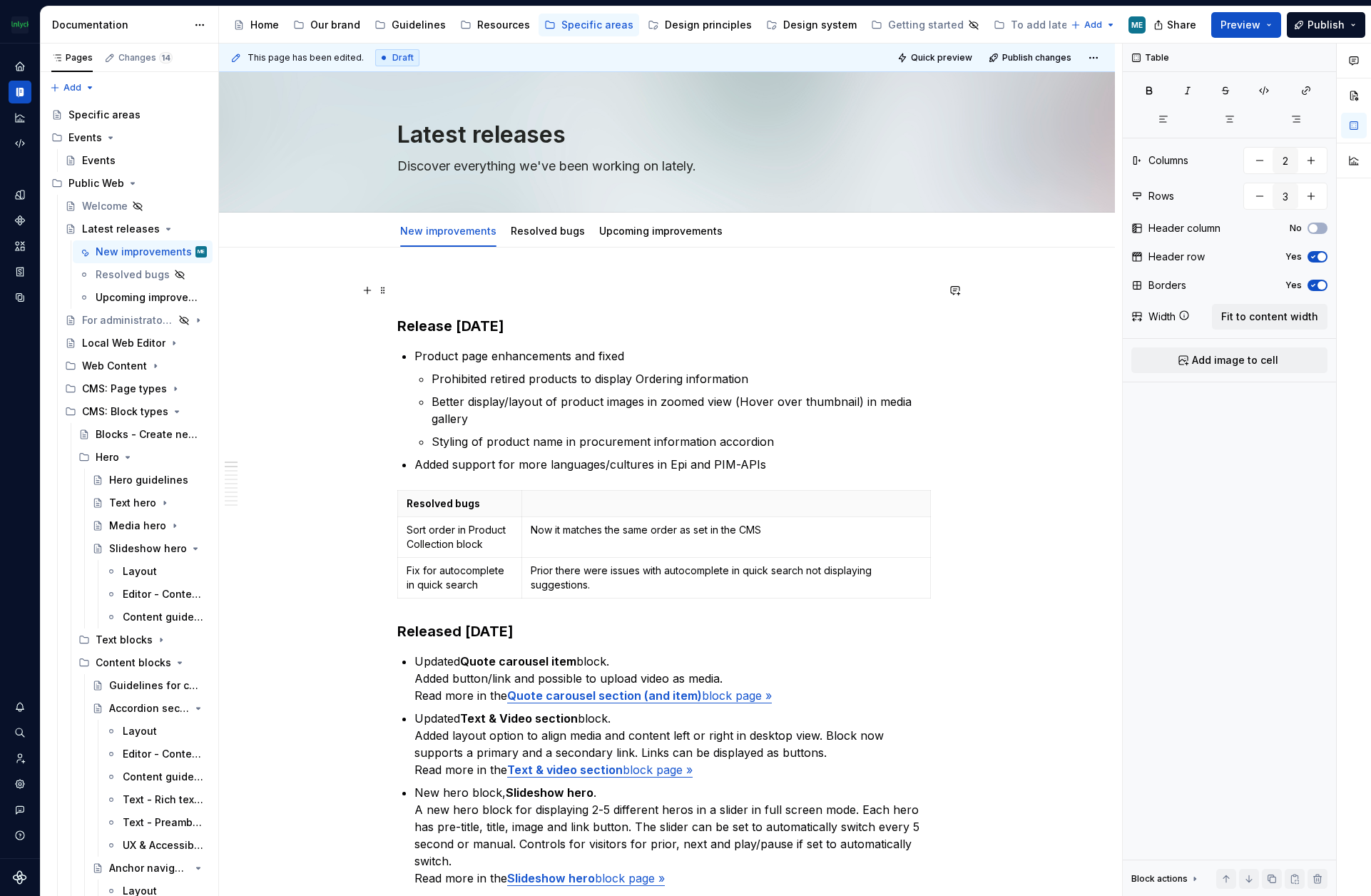
click at [435, 292] on p at bounding box center [667, 290] width 540 height 17
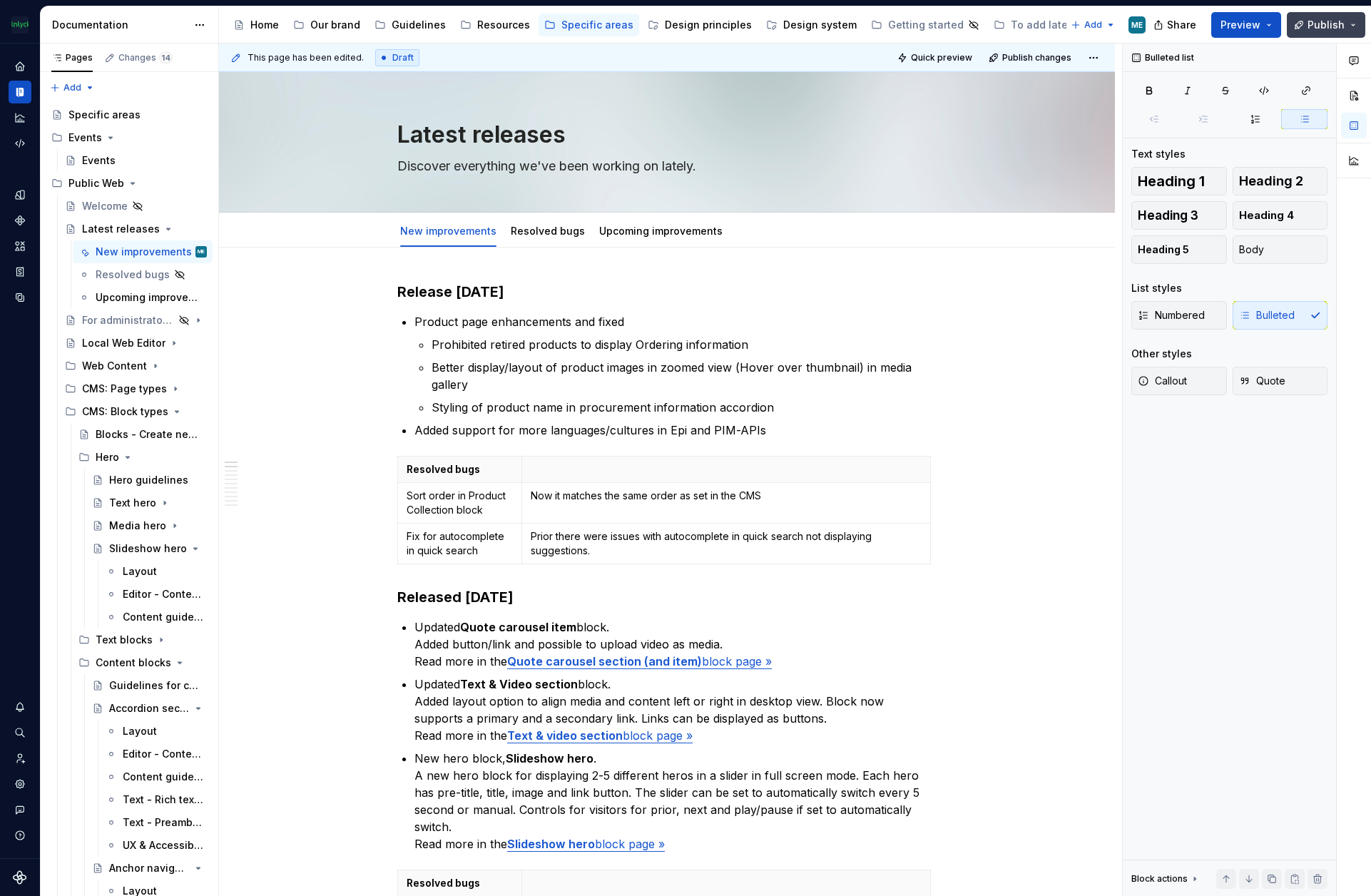
click at [1309, 22] on button "Publish" at bounding box center [1326, 25] width 78 height 26
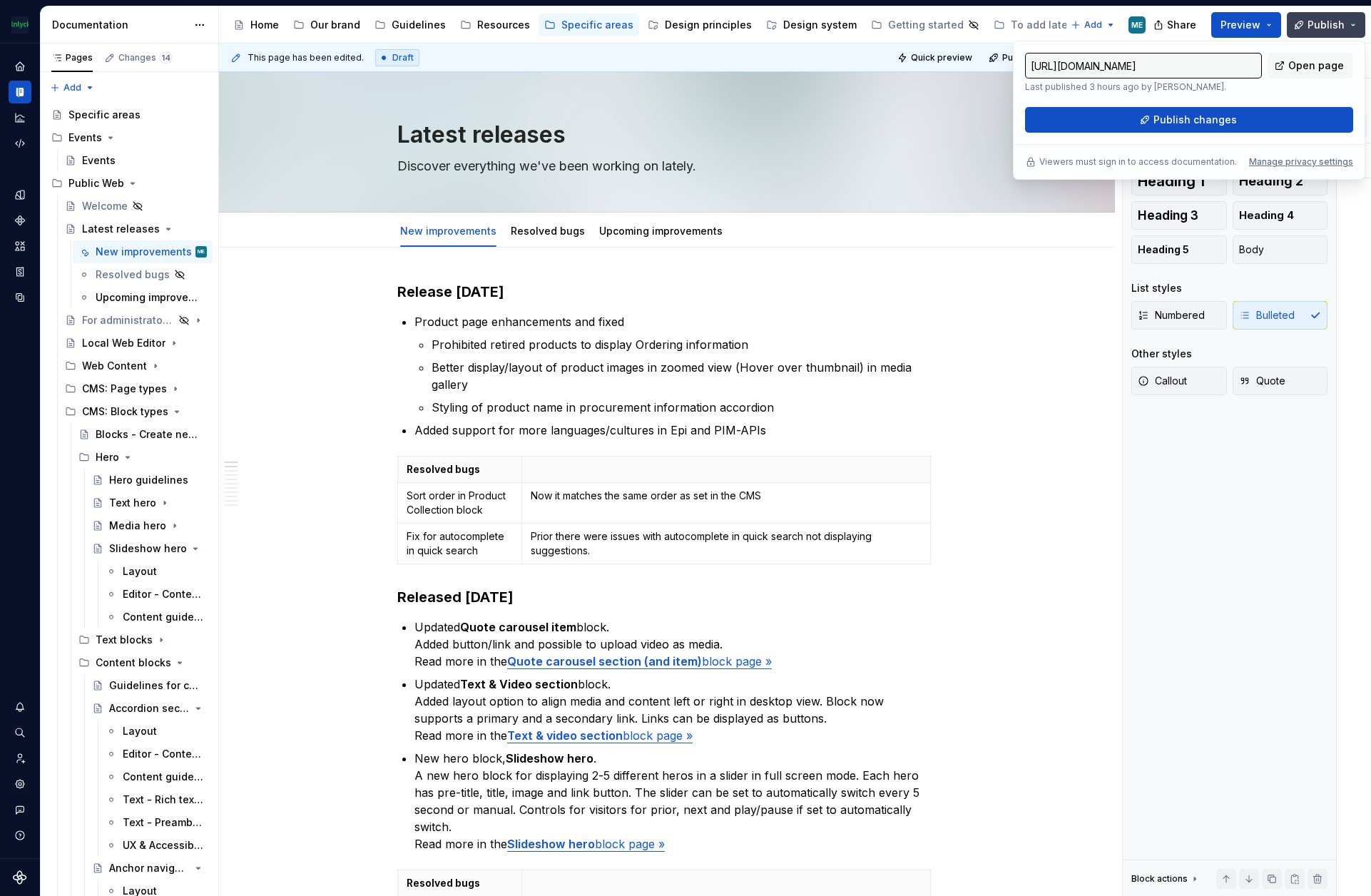
type textarea "*"
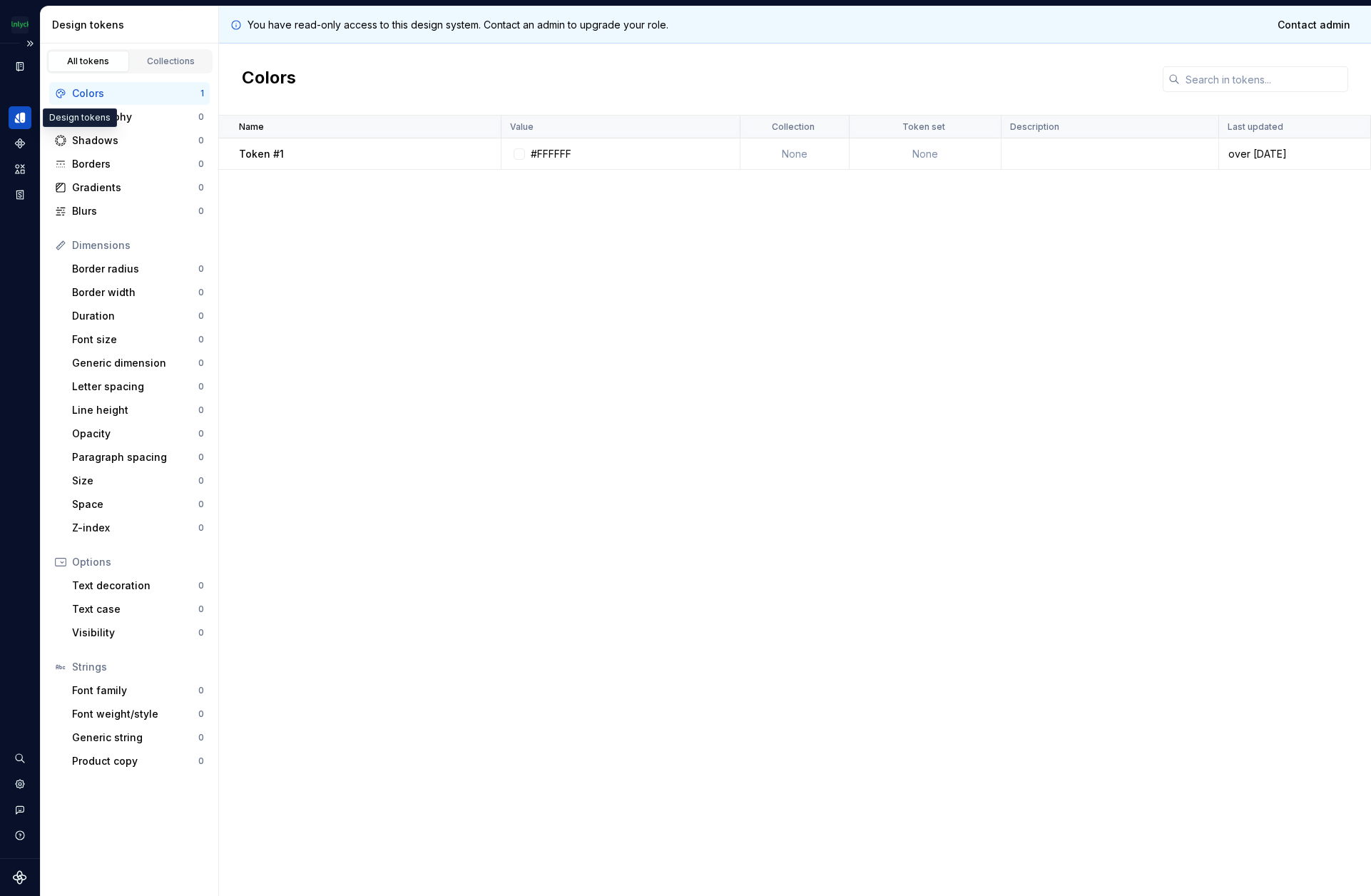
click at [24, 115] on icon "Design tokens" at bounding box center [22, 118] width 5 height 10
click at [18, 70] on icon "Documentation" at bounding box center [19, 66] width 7 height 10
click at [15, 75] on div "Documentation" at bounding box center [20, 66] width 23 height 23
click at [179, 59] on div "Collections" at bounding box center [171, 62] width 71 height 12
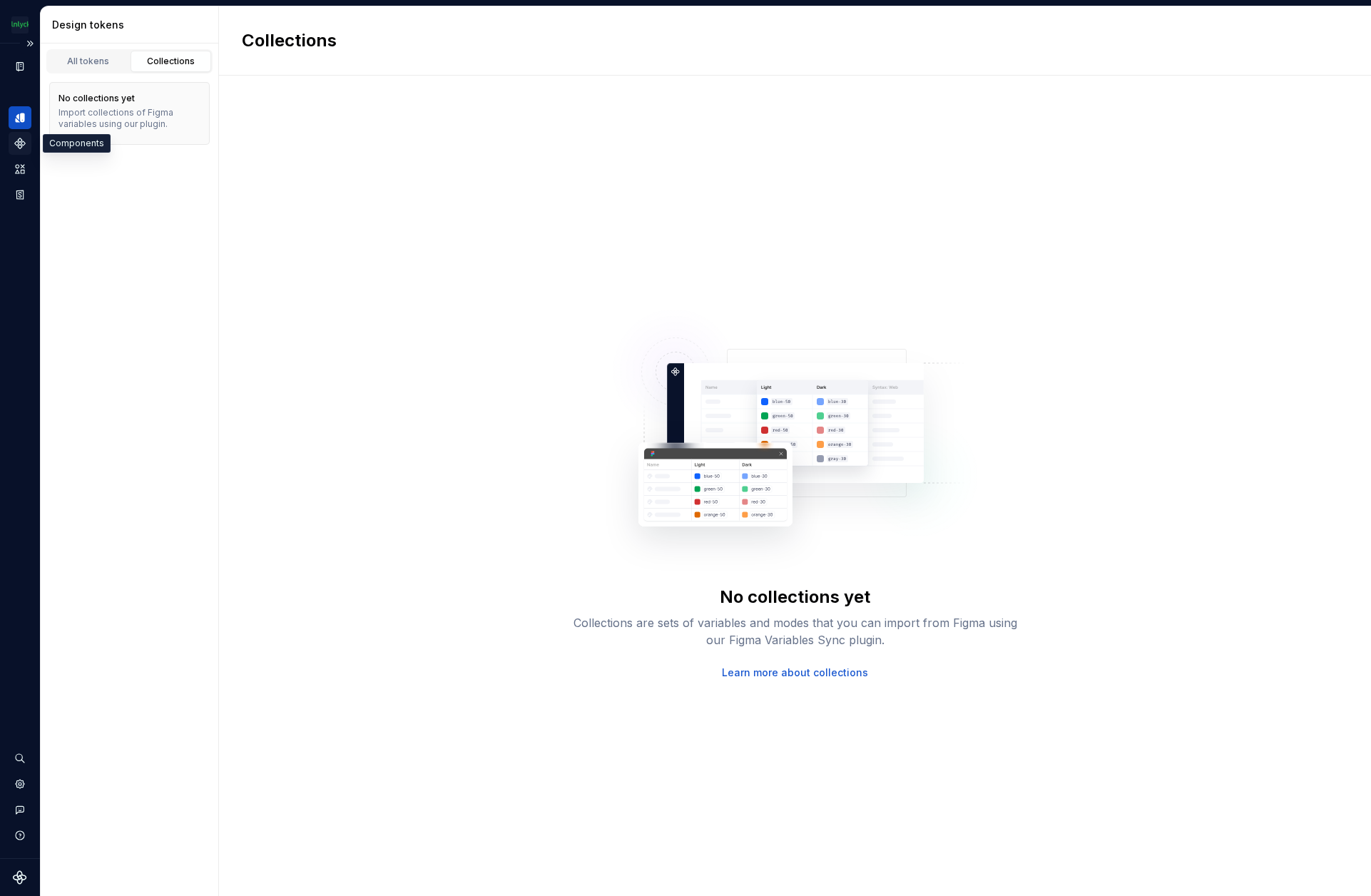
click at [17, 145] on icon "Components" at bounding box center [20, 144] width 10 height 10
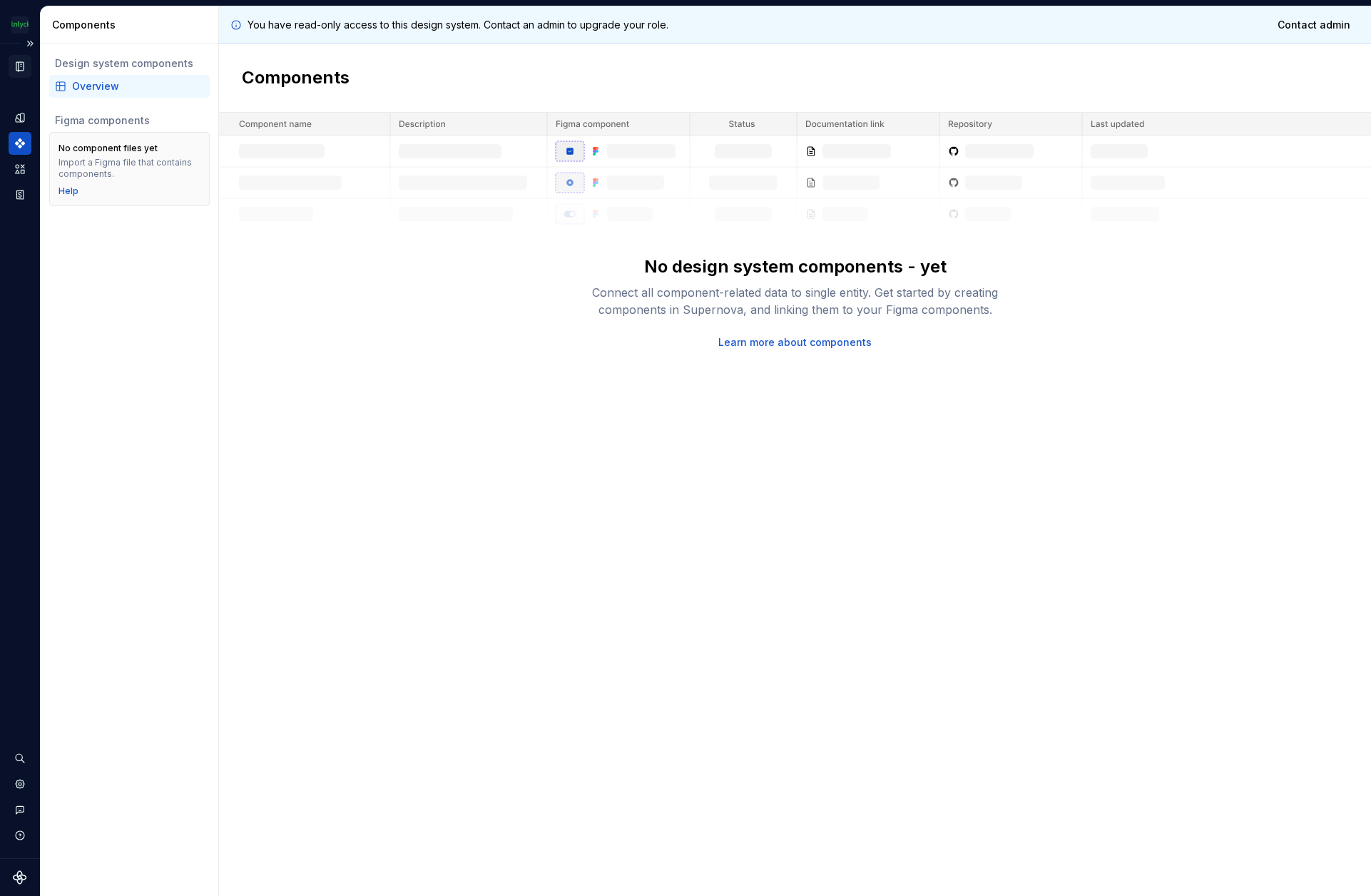
click at [18, 65] on icon "Documentation" at bounding box center [19, 66] width 7 height 10
